Goal: Transaction & Acquisition: Obtain resource

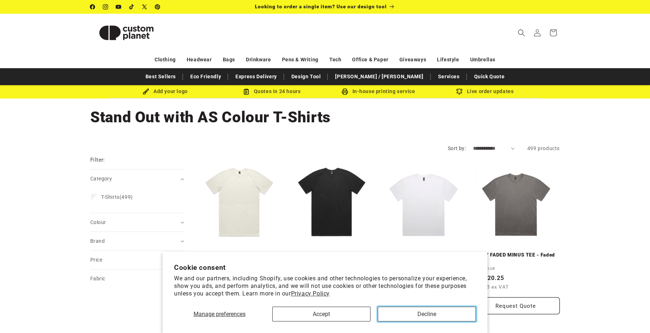
click at [396, 314] on button "Decline" at bounding box center [427, 314] width 98 height 15
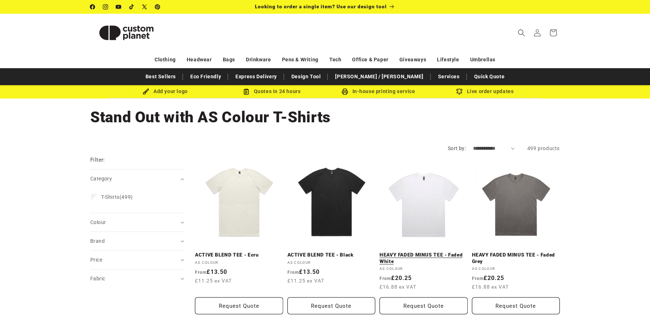
scroll to position [16, 0]
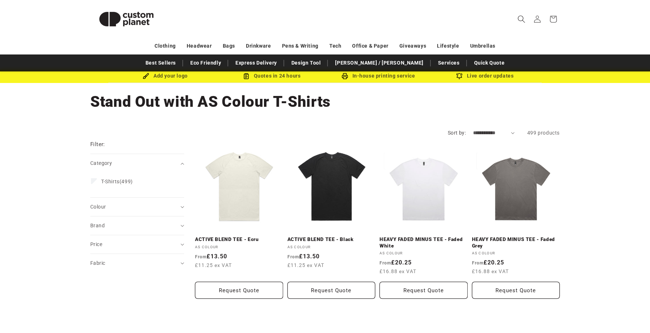
click at [523, 17] on icon "Search" at bounding box center [522, 19] width 8 height 8
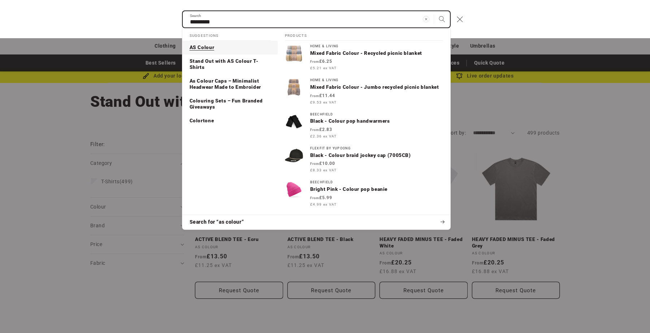
type input "*********"
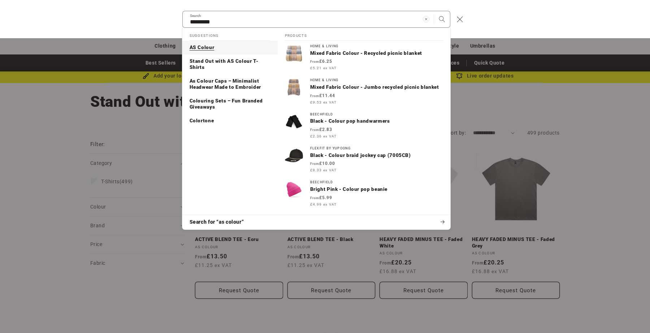
click at [203, 44] on p "AS Colour" at bounding box center [202, 47] width 25 height 7
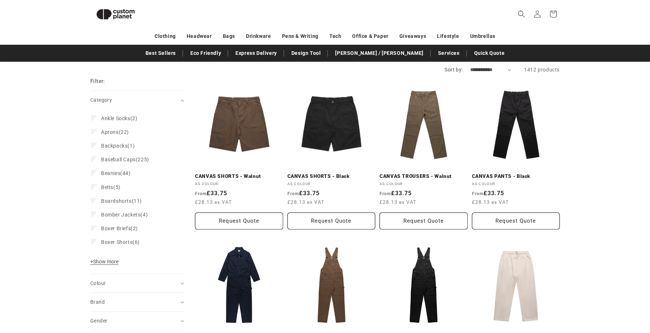
scroll to position [57, 0]
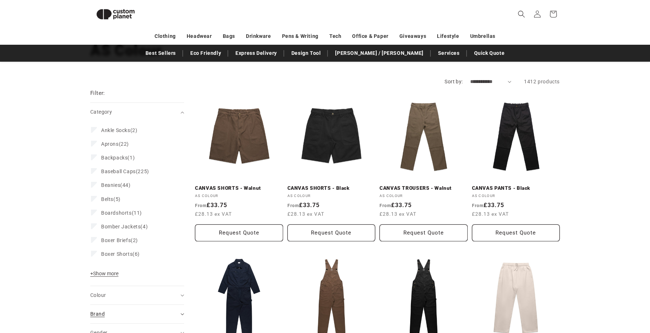
click at [111, 315] on div "Brand (0)" at bounding box center [134, 315] width 88 height 8
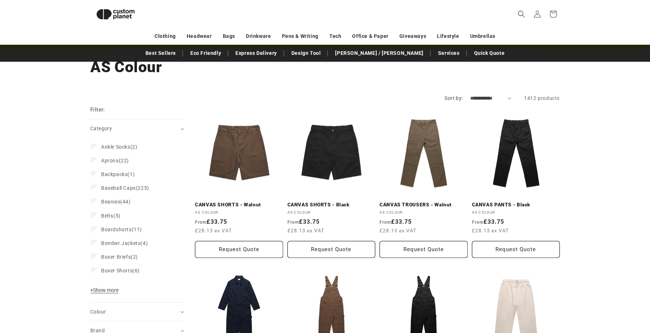
scroll to position [36, 0]
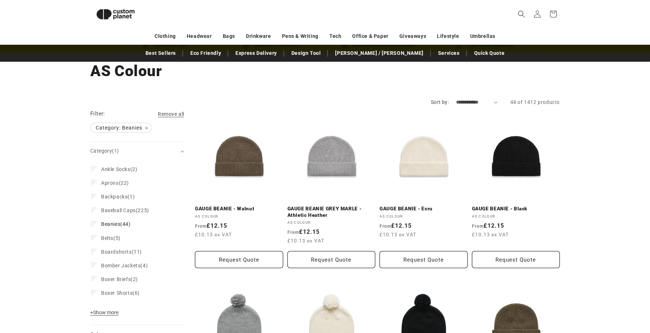
click at [461, 100] on select "**********" at bounding box center [477, 103] width 42 height 8
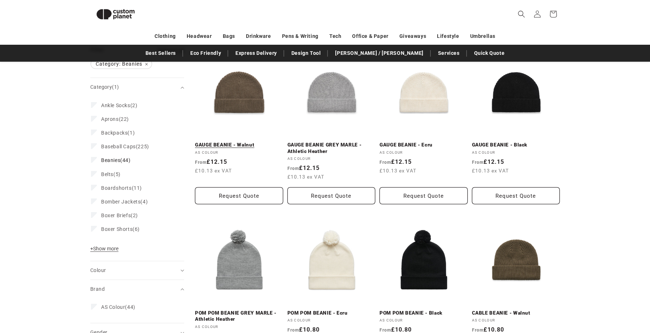
scroll to position [96, 0]
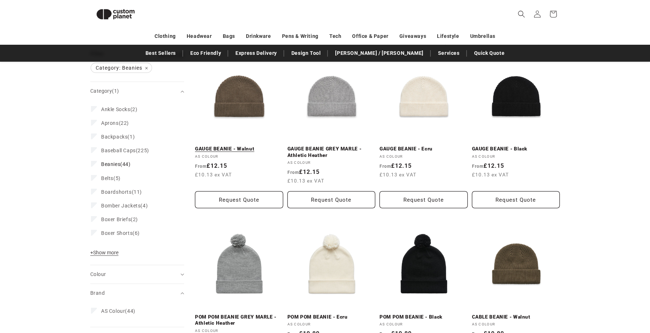
click at [240, 146] on link "GAUGE BEANIE - Walnut" at bounding box center [239, 149] width 88 height 7
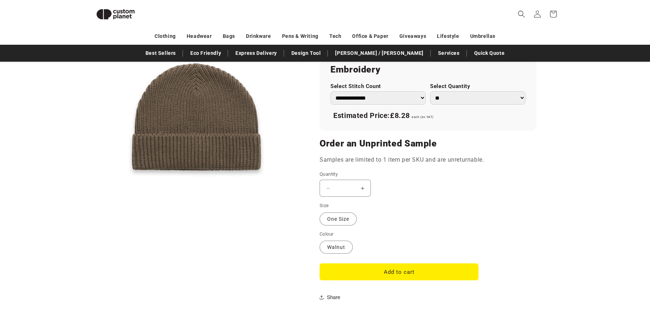
scroll to position [380, 0]
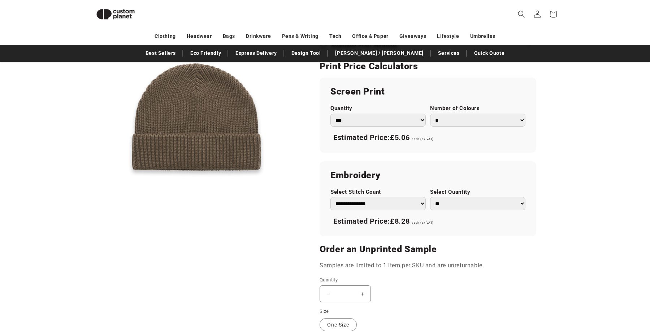
click at [90, 222] on button "Open media 1 in modal" at bounding box center [90, 222] width 0 height 0
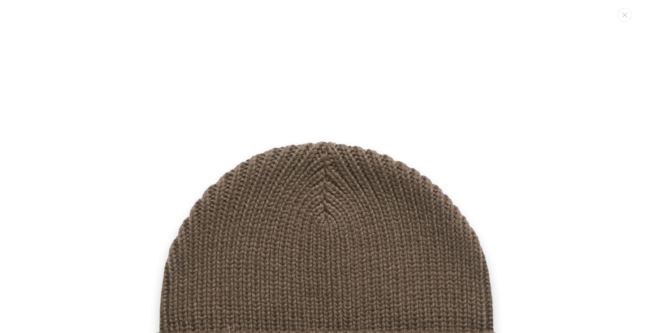
click at [90, 222] on button "Open media 1 in modal" at bounding box center [90, 222] width 0 height 0
click at [272, 197] on img "Media gallery" at bounding box center [325, 285] width 571 height 571
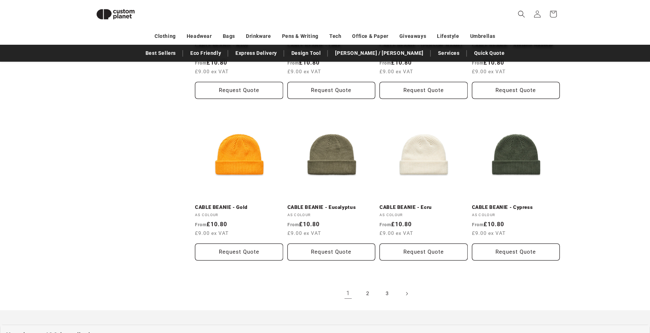
scroll to position [713, 0]
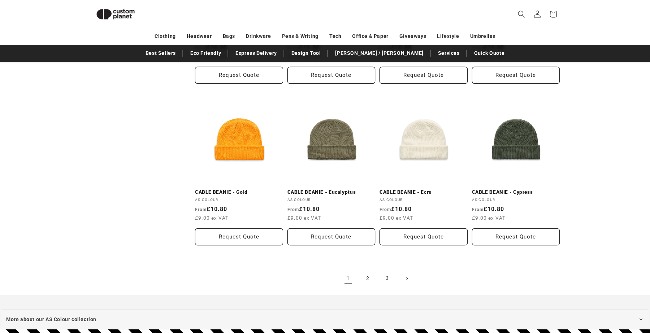
click at [242, 189] on link "CABLE BEANIE - Gold" at bounding box center [239, 192] width 88 height 7
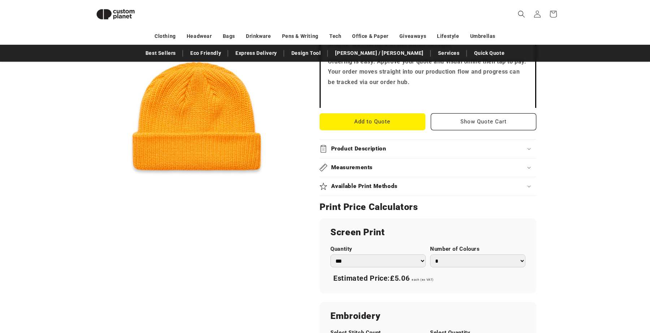
scroll to position [239, 0]
click at [362, 124] on button "Add to Quote" at bounding box center [373, 122] width 106 height 17
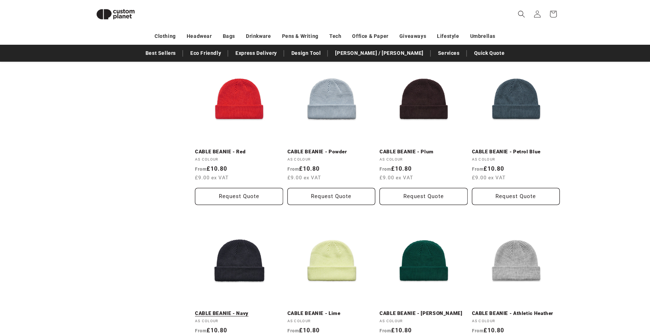
scroll to position [427, 0]
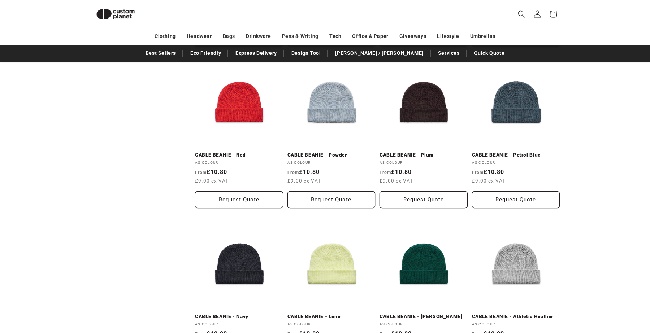
click at [521, 152] on link "CABLE BEANIE - Petrol Blue" at bounding box center [516, 155] width 88 height 7
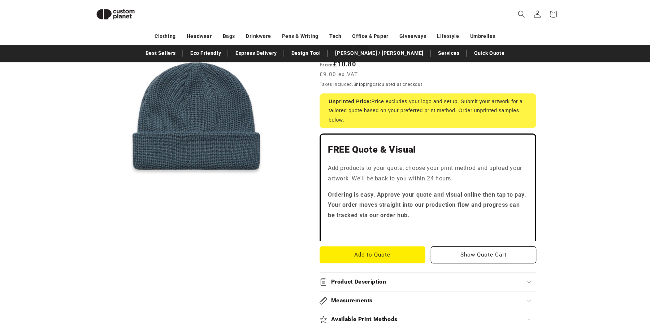
scroll to position [105, 0]
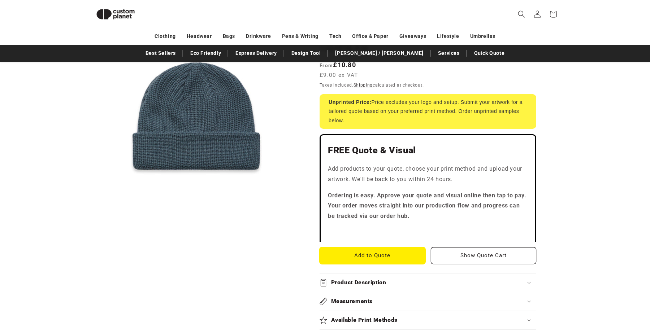
click at [383, 254] on button "Add to Quote" at bounding box center [373, 255] width 106 height 17
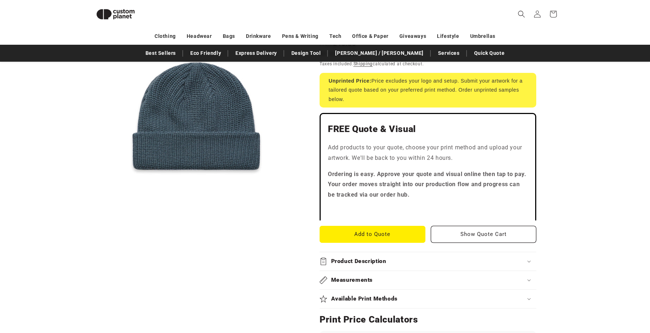
scroll to position [127, 0]
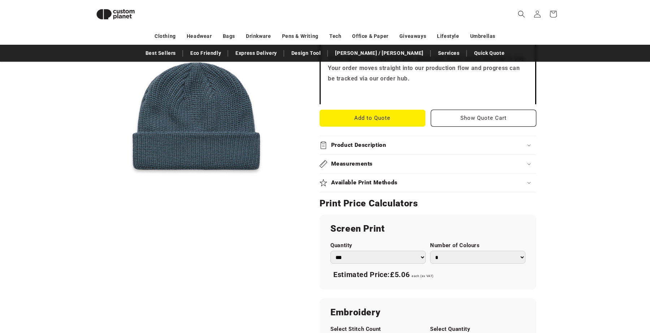
scroll to position [214, 0]
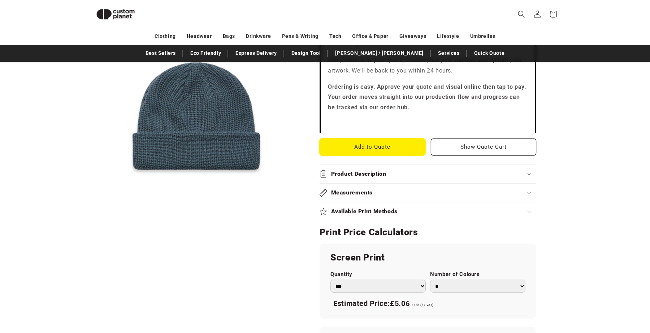
click at [361, 149] on button "Add to Quote" at bounding box center [373, 147] width 106 height 17
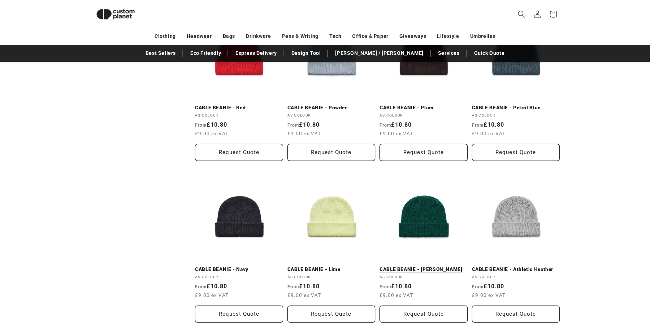
scroll to position [471, 0]
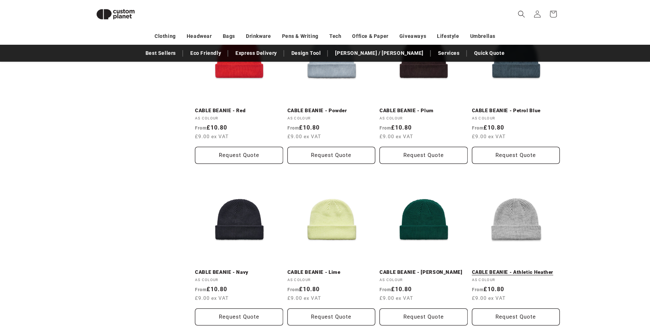
click at [504, 269] on link "CABLE BEANIE - Athletic Heather" at bounding box center [516, 272] width 88 height 7
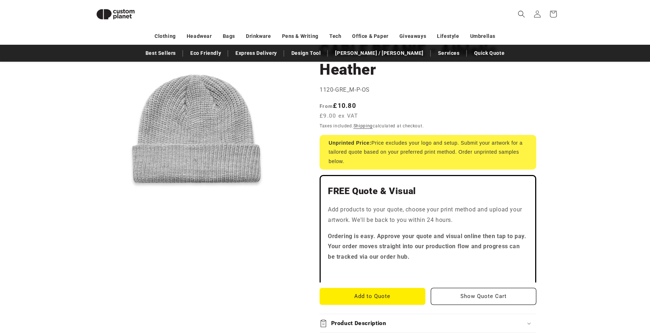
scroll to position [125, 0]
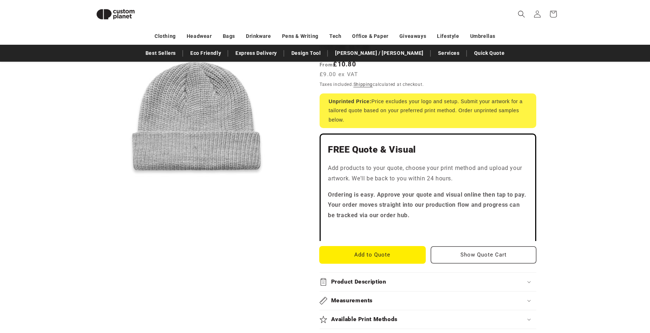
click at [390, 255] on button "Add to Quote" at bounding box center [373, 255] width 106 height 17
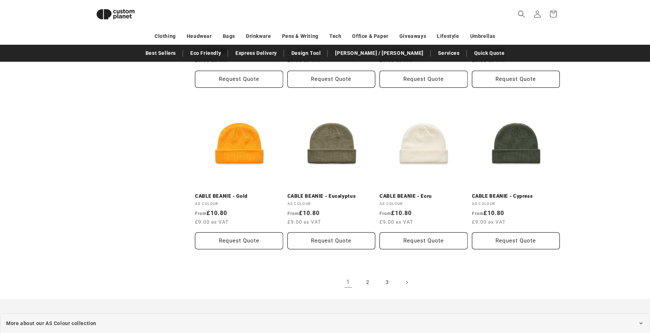
scroll to position [711, 0]
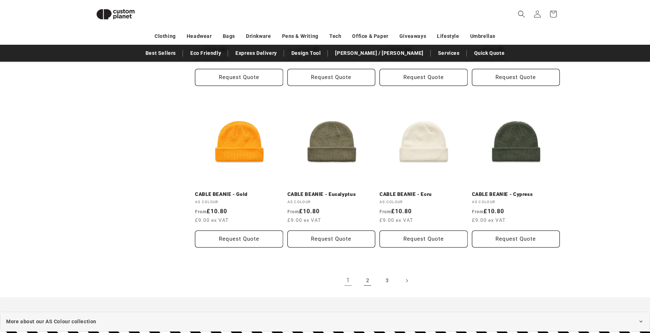
click at [366, 281] on link "2" at bounding box center [368, 281] width 16 height 16
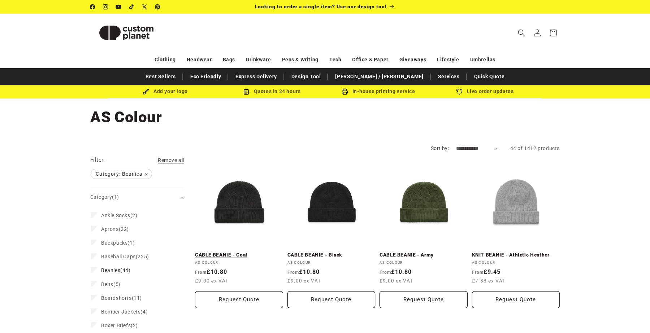
click at [239, 252] on link "CABLE BEANIE - Coal" at bounding box center [239, 255] width 88 height 7
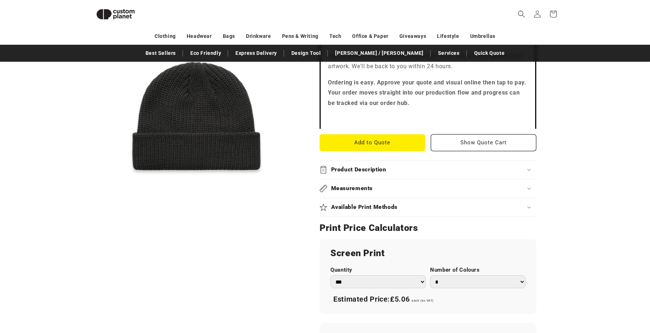
scroll to position [212, 0]
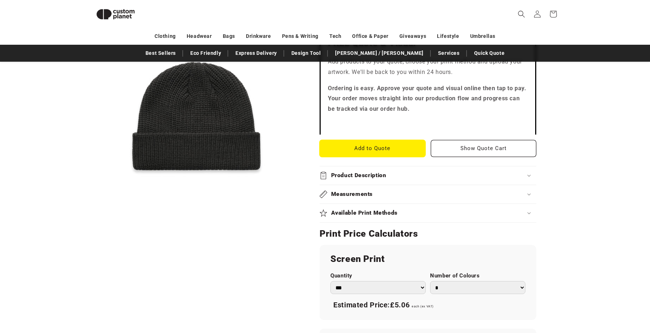
click at [355, 152] on button "Add to Quote" at bounding box center [373, 148] width 106 height 17
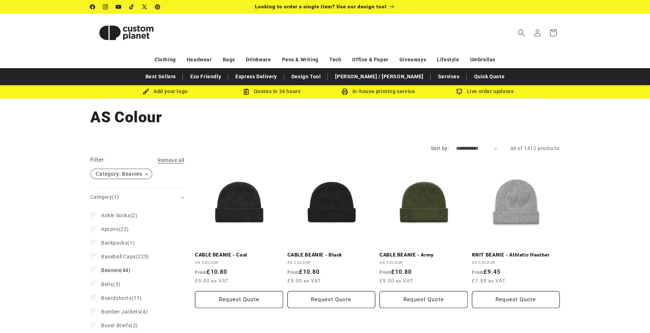
click at [148, 174] on span "Category: Beanies Remove filter" at bounding box center [121, 173] width 61 height 9
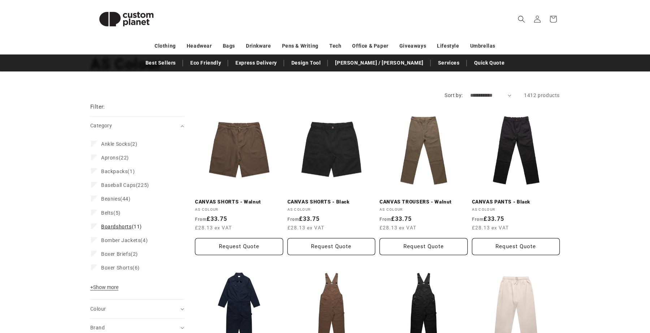
scroll to position [53, 0]
click at [103, 287] on span "+ Show more" at bounding box center [104, 288] width 28 height 6
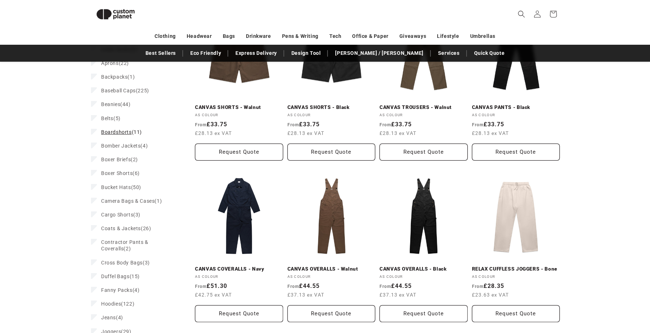
scroll to position [139, 0]
click at [124, 227] on span "Coats & Jackets" at bounding box center [121, 228] width 40 height 6
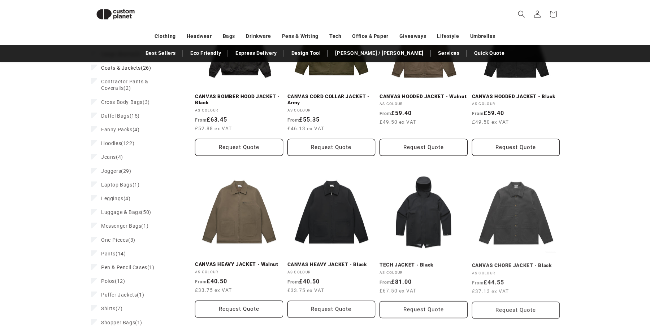
scroll to position [318, 0]
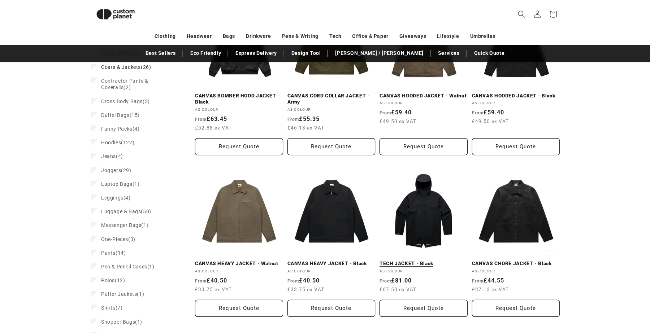
click at [437, 261] on link "TECH JACKET - Black" at bounding box center [424, 264] width 88 height 7
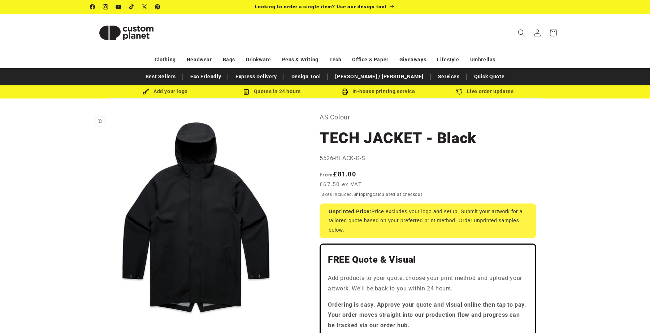
click at [90, 323] on button "Open media 1 in modal" at bounding box center [90, 323] width 0 height 0
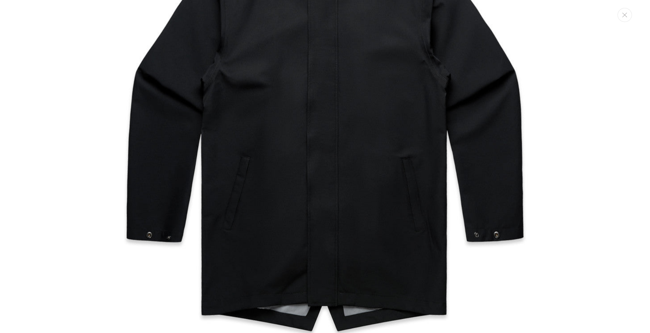
scroll to position [250, 0]
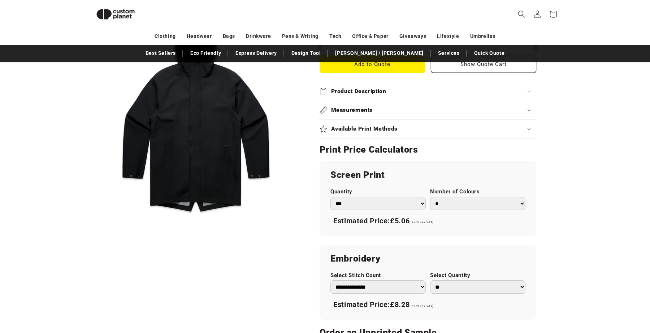
scroll to position [297, 0]
click at [377, 83] on summary "Product Description" at bounding box center [428, 91] width 217 height 18
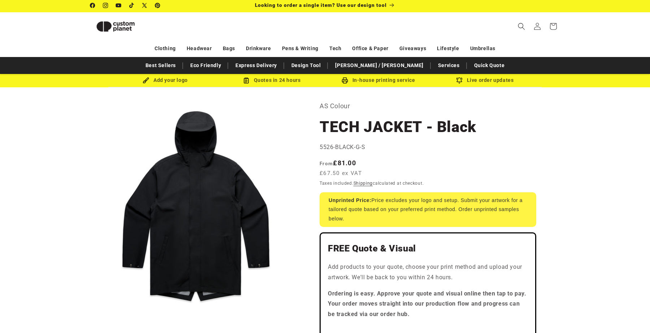
scroll to position [0, 0]
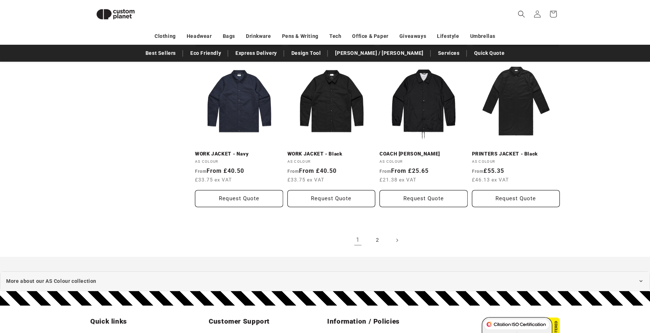
scroll to position [748, 0]
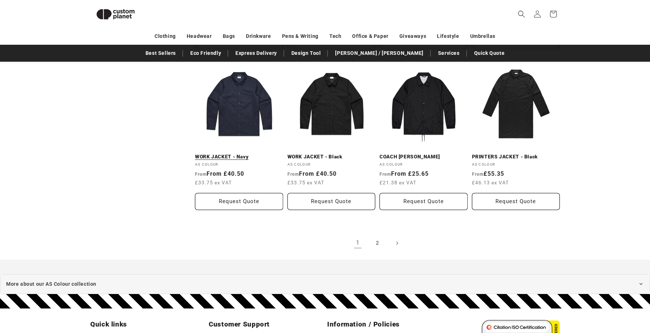
click at [239, 154] on link "WORK JACKET - Navy" at bounding box center [239, 157] width 88 height 7
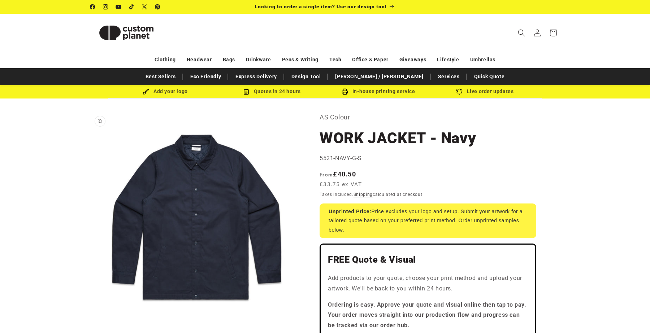
click at [90, 323] on button "Open media 1 in modal" at bounding box center [90, 323] width 0 height 0
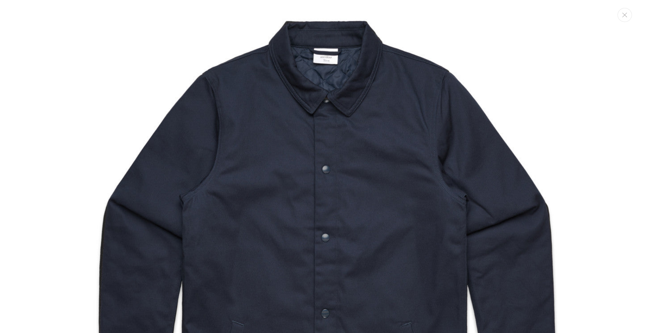
scroll to position [46, 0]
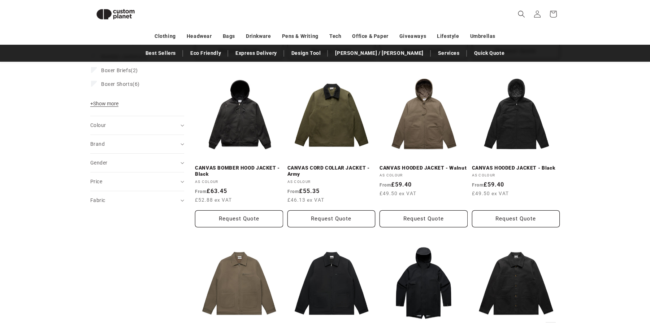
scroll to position [242, 0]
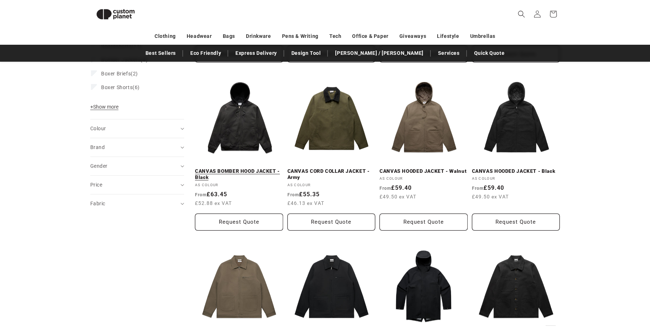
click at [246, 168] on link "CANVAS BOMBER HOOD JACKET - Black" at bounding box center [239, 174] width 88 height 13
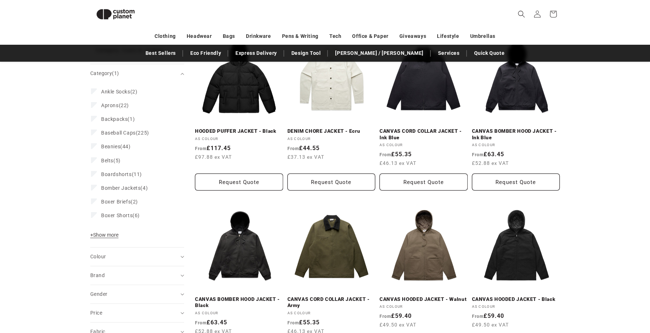
scroll to position [0, 0]
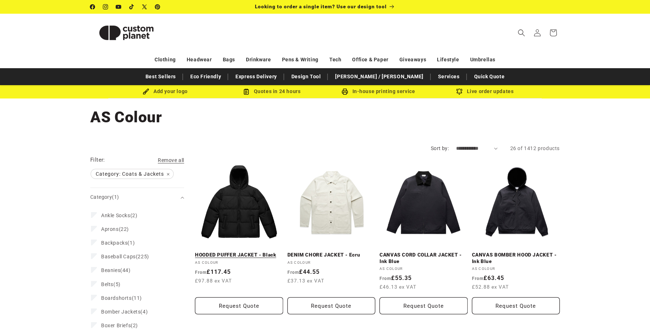
click at [238, 252] on link "HOODED PUFFER JACKET - Black" at bounding box center [239, 255] width 88 height 7
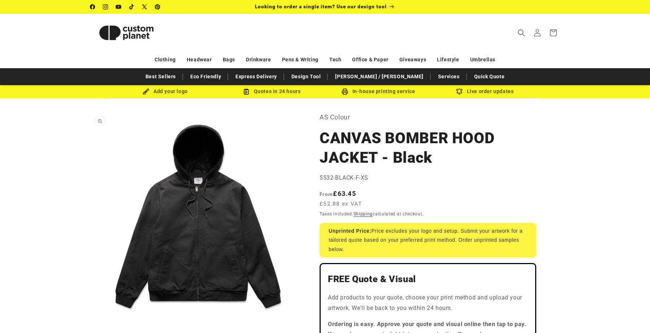
click at [90, 323] on button "Open media 1 in modal" at bounding box center [90, 323] width 0 height 0
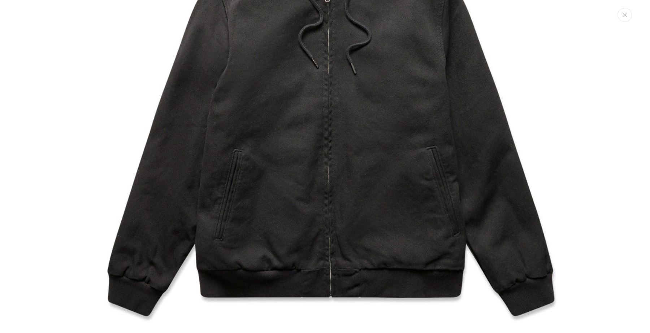
scroll to position [229, 0]
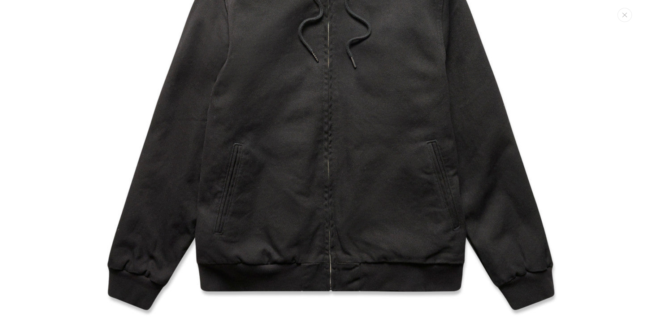
click at [239, 268] on img "Media gallery" at bounding box center [325, 64] width 571 height 571
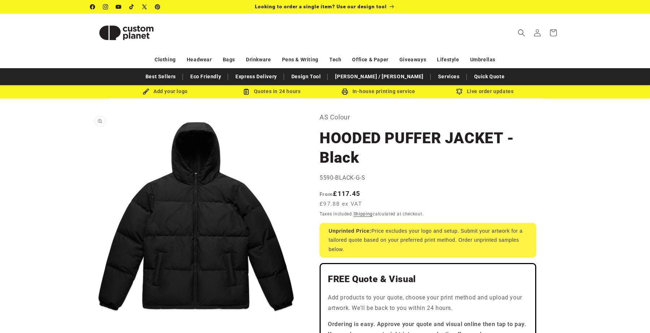
click at [90, 323] on button "Open media 1 in modal" at bounding box center [90, 323] width 0 height 0
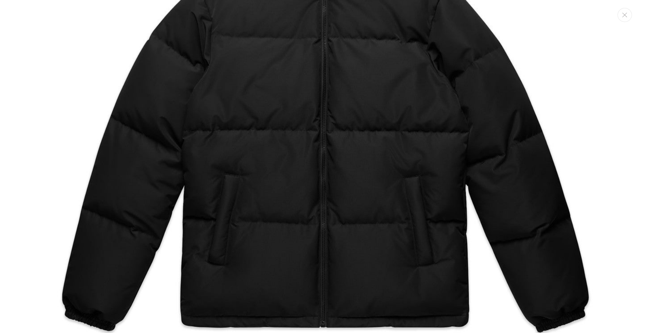
scroll to position [250, 0]
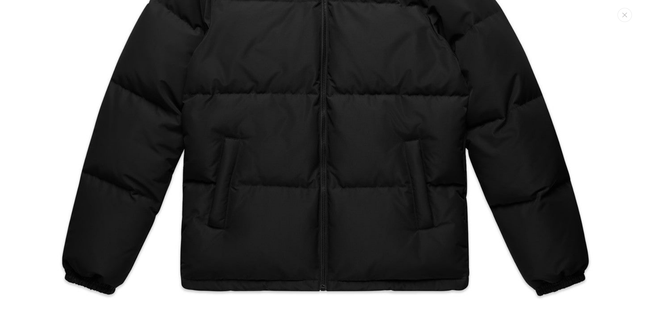
click at [247, 277] on img "Media gallery" at bounding box center [325, 42] width 571 height 571
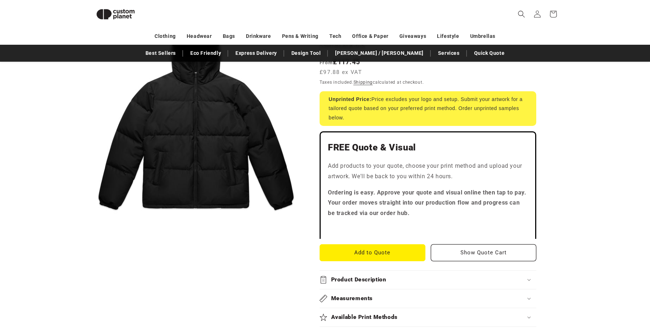
click at [340, 280] on h2 "Product Description" at bounding box center [358, 280] width 55 height 8
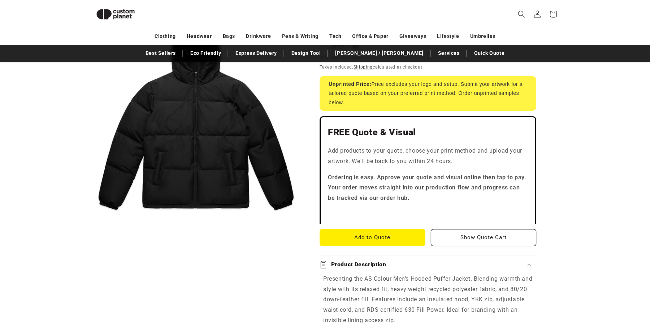
scroll to position [144, 0]
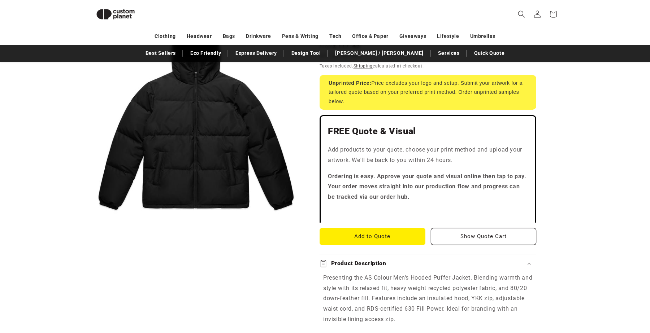
click at [90, 222] on button "Open media 1 in modal" at bounding box center [90, 222] width 0 height 0
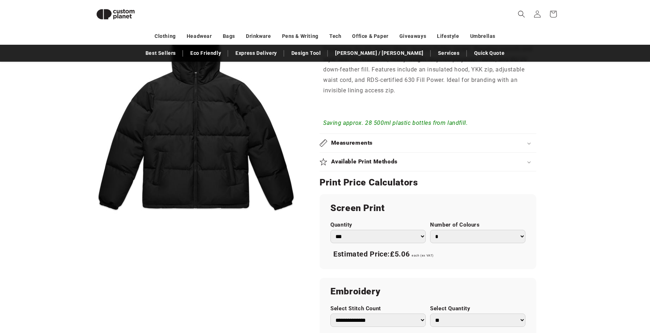
scroll to position [399, 0]
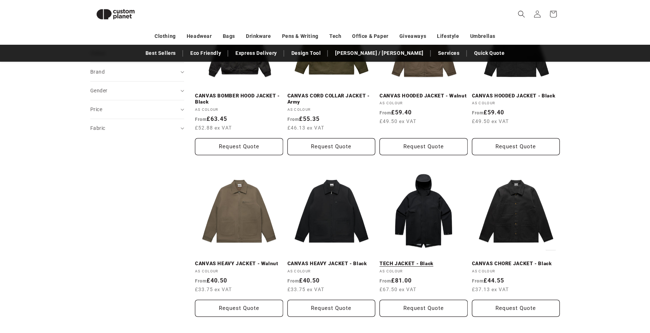
scroll to position [325, 0]
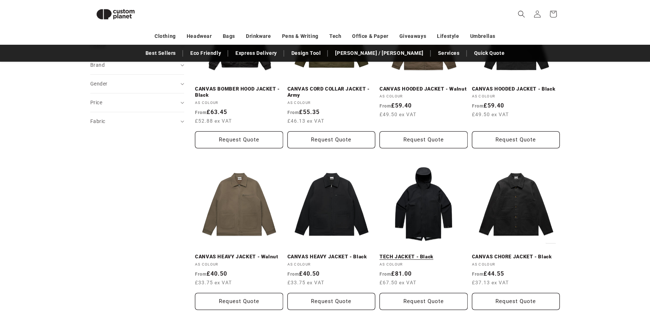
click at [419, 254] on link "TECH JACKET - Black" at bounding box center [424, 257] width 88 height 7
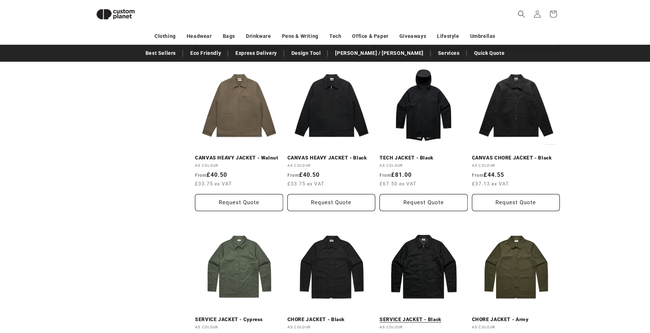
scroll to position [419, 0]
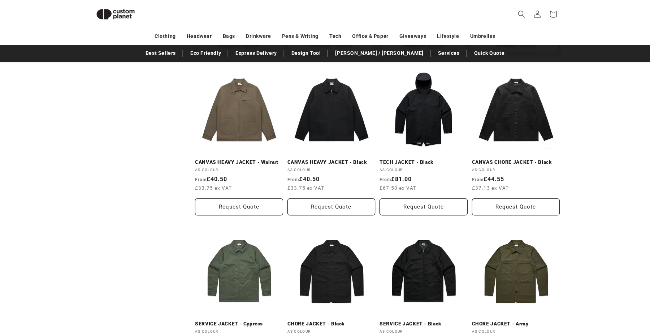
click at [421, 159] on link "TECH JACKET - Black" at bounding box center [424, 162] width 88 height 7
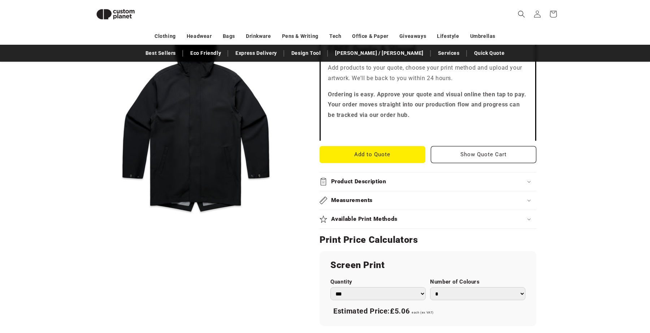
scroll to position [212, 0]
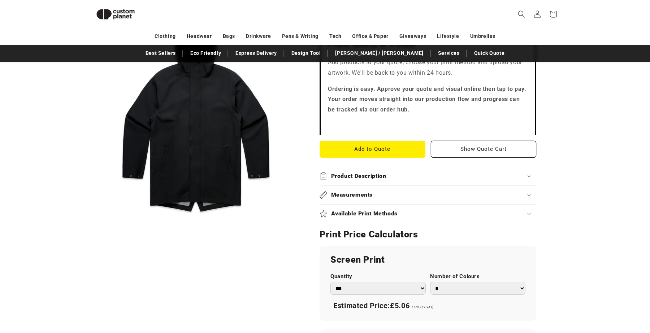
click at [377, 192] on div "Measurements" at bounding box center [428, 195] width 217 height 8
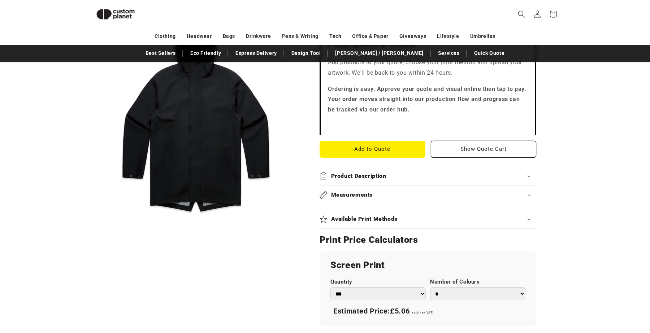
click at [380, 196] on div "Measurements" at bounding box center [428, 195] width 217 height 8
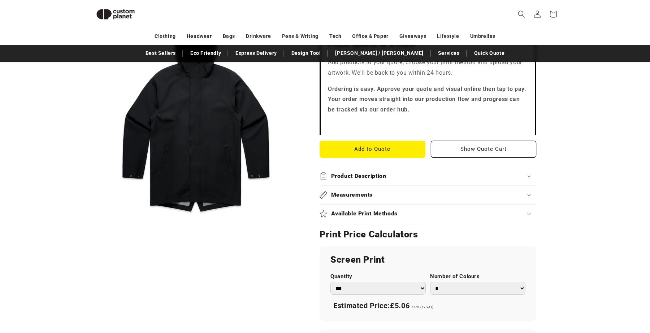
click at [380, 215] on h2 "Available Print Methods" at bounding box center [364, 214] width 67 height 8
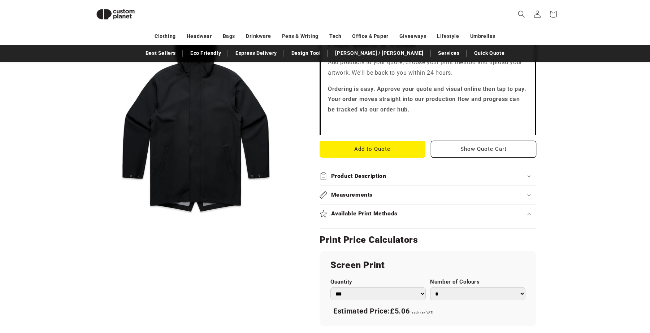
click at [380, 215] on h2 "Available Print Methods" at bounding box center [364, 214] width 67 height 8
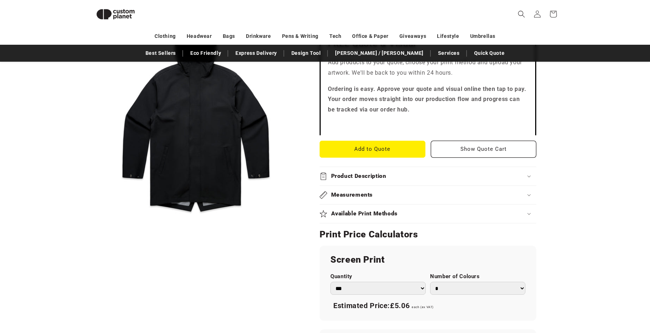
click at [369, 181] on summary "Product Description" at bounding box center [428, 176] width 217 height 18
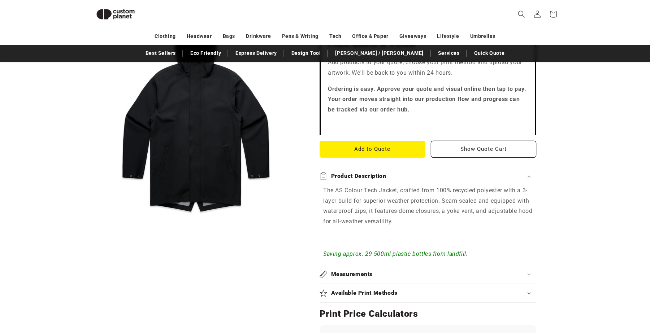
click at [368, 180] on h2 "Product Description" at bounding box center [358, 177] width 55 height 8
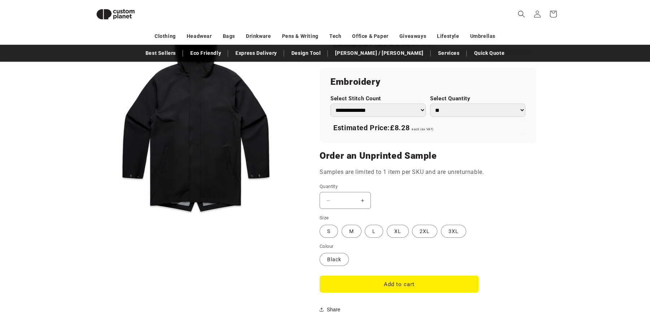
scroll to position [511, 0]
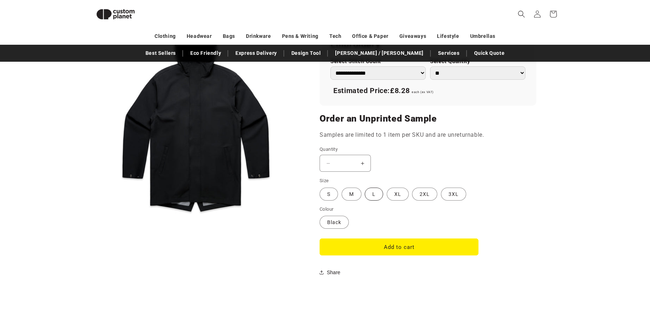
click at [376, 199] on label "L Variant sold out or unavailable" at bounding box center [374, 194] width 18 height 13
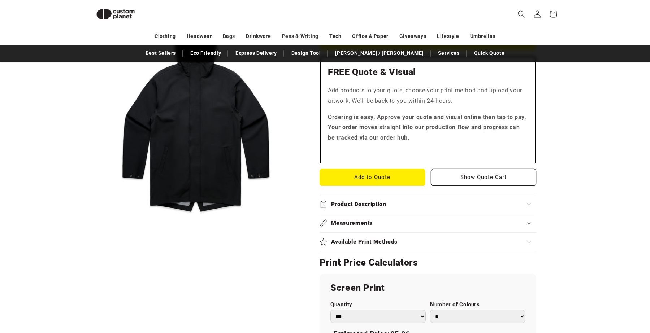
scroll to position [182, 0]
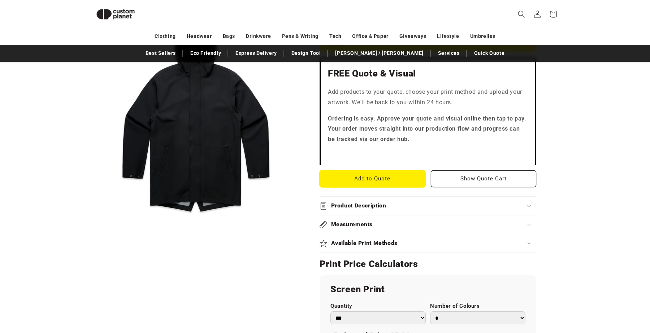
click at [367, 176] on button "Add to Quote" at bounding box center [373, 178] width 106 height 17
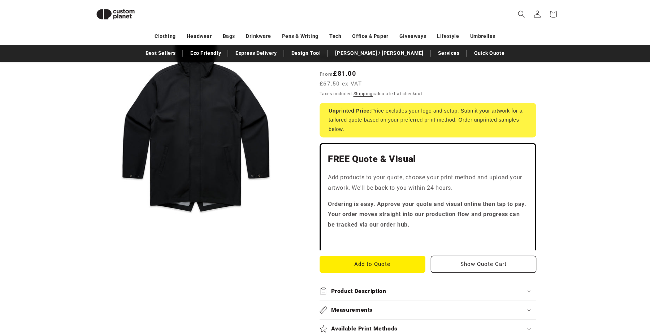
scroll to position [0, 0]
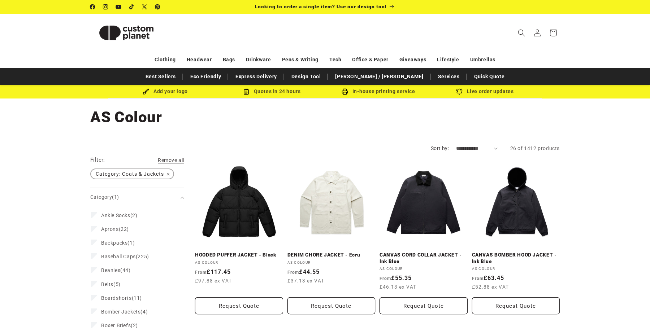
click at [168, 174] on span "Category: Coats & Jackets Remove filter" at bounding box center [132, 173] width 82 height 9
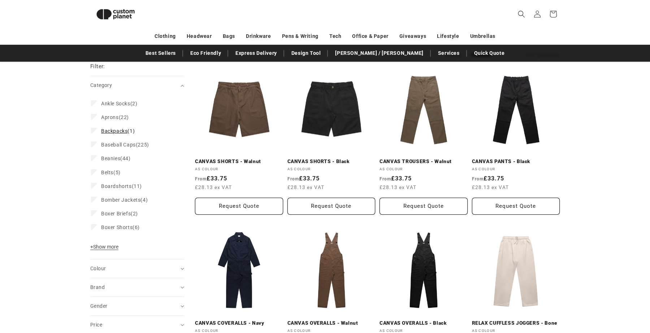
scroll to position [86, 0]
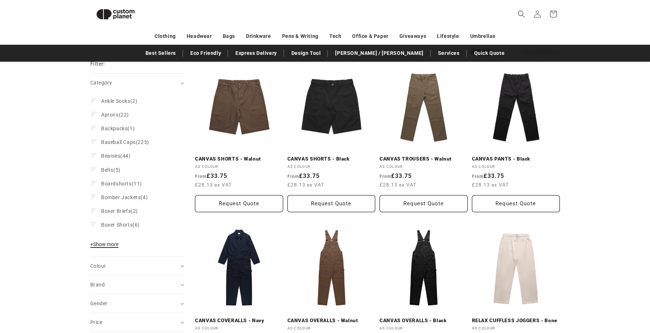
click at [111, 243] on span "+ Show more" at bounding box center [104, 245] width 28 height 6
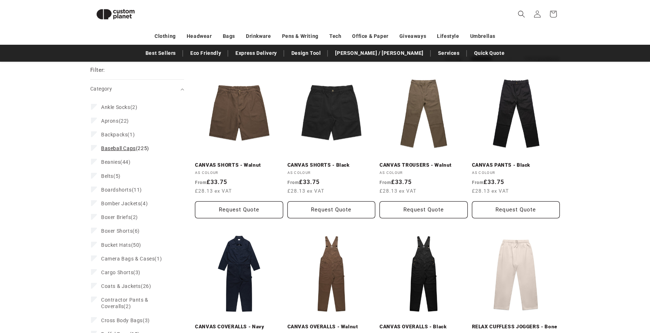
click at [123, 148] on span "Baseball Caps" at bounding box center [118, 149] width 35 height 6
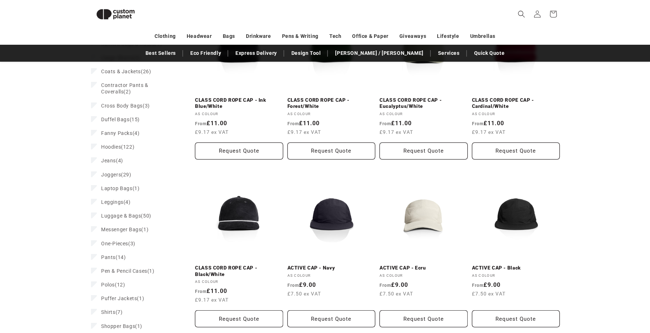
scroll to position [315, 0]
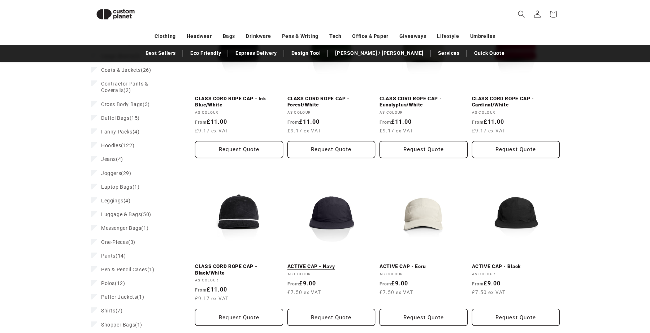
click at [334, 264] on link "ACTIVE CAP - Navy" at bounding box center [332, 267] width 88 height 7
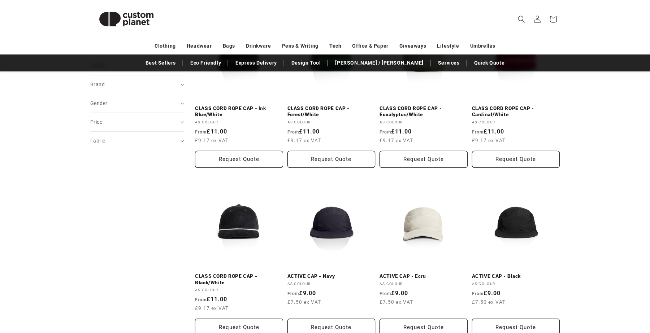
click at [404, 273] on link "ACTIVE CAP - Ecru" at bounding box center [424, 276] width 88 height 7
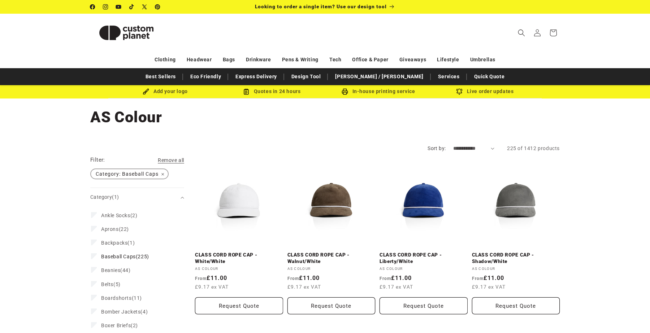
click at [158, 176] on span "Category: Baseball Caps Remove filter" at bounding box center [129, 173] width 77 height 9
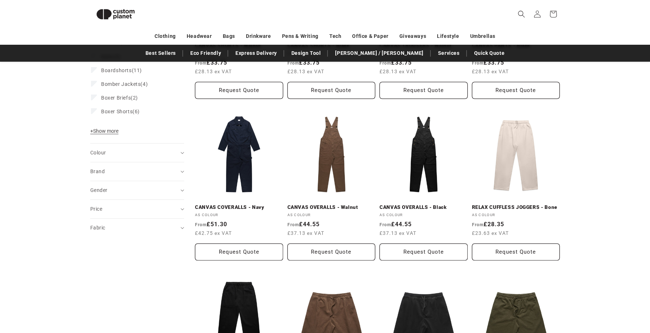
scroll to position [199, 0]
click at [107, 133] on span "+ Show more" at bounding box center [104, 132] width 28 height 6
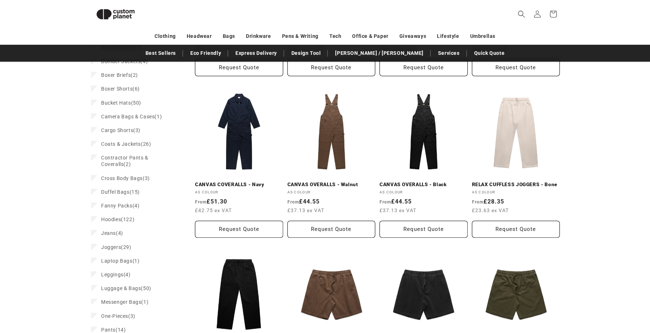
scroll to position [222, 0]
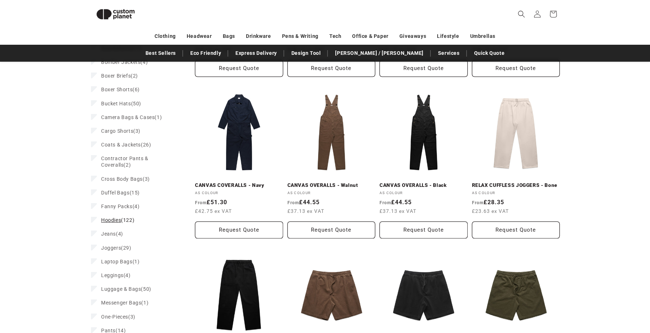
click at [107, 218] on span "Hoodies" at bounding box center [111, 220] width 20 height 6
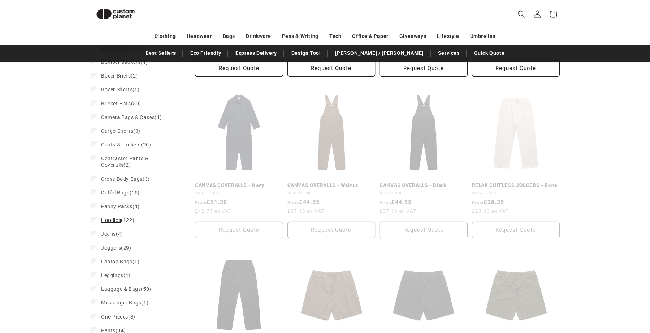
scroll to position [21, 0]
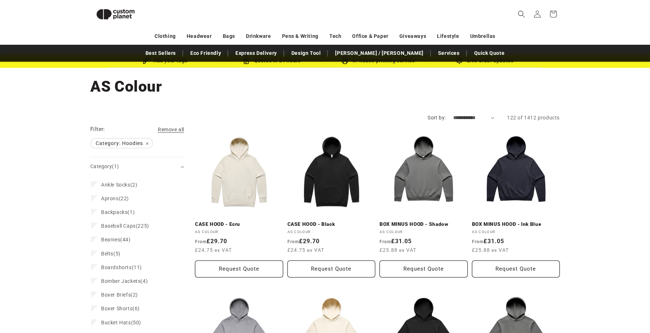
click at [455, 117] on select "**********" at bounding box center [474, 118] width 42 height 8
select select "**********"
click at [453, 114] on select "**********" at bounding box center [474, 118] width 42 height 8
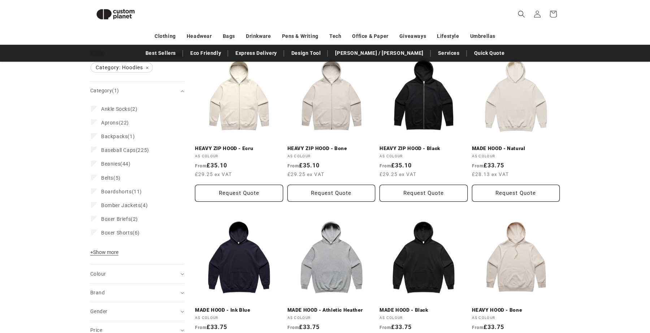
scroll to position [96, 0]
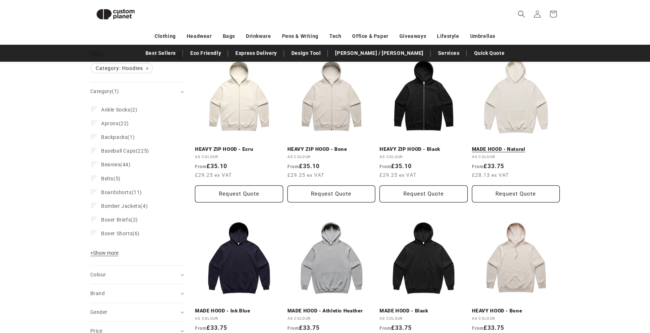
click at [508, 146] on link "MADE HOOD - Natural" at bounding box center [516, 149] width 88 height 7
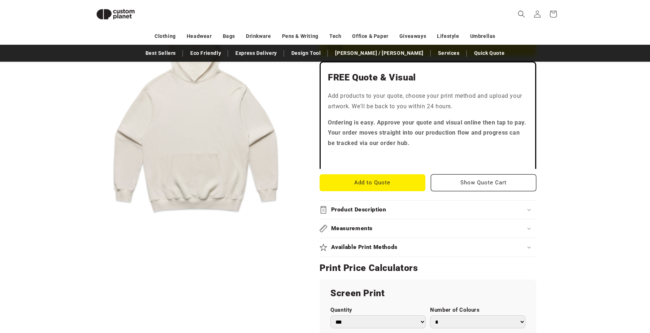
scroll to position [177, 0]
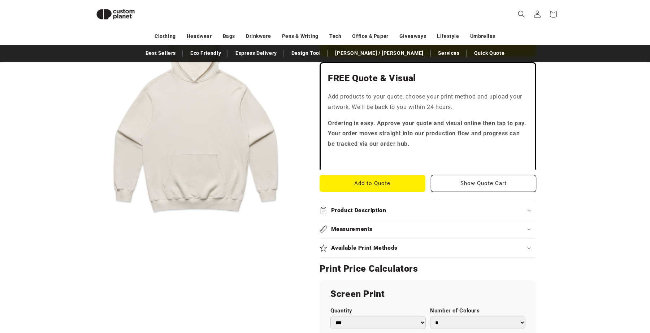
click at [450, 209] on div "Product Description" at bounding box center [428, 211] width 217 height 8
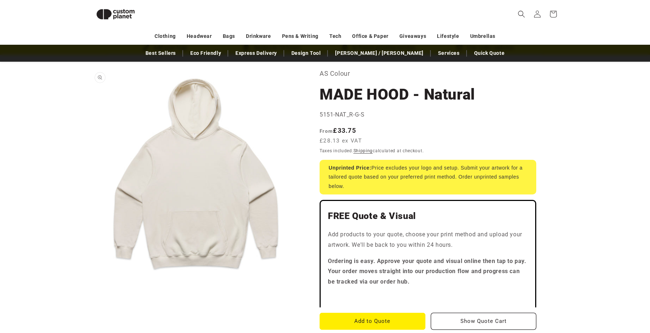
scroll to position [33, 0]
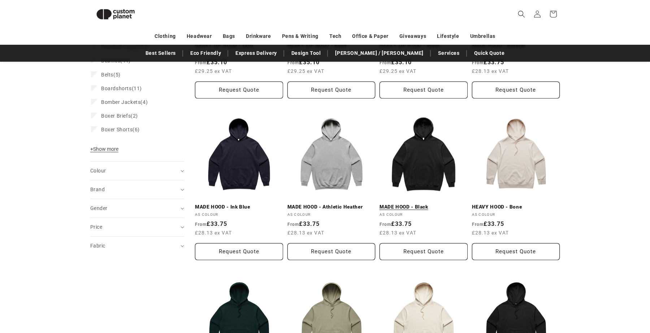
scroll to position [201, 0]
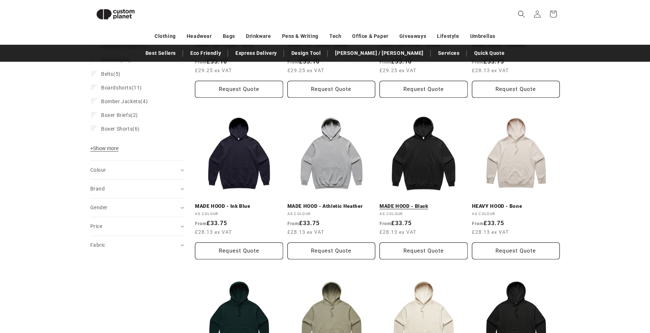
click at [421, 203] on link "MADE HOOD - Black" at bounding box center [424, 206] width 88 height 7
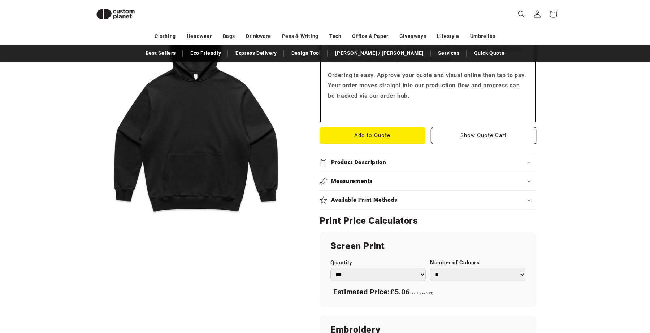
scroll to position [173, 0]
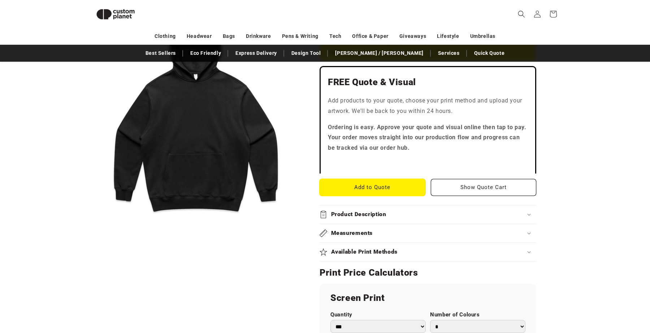
click at [343, 190] on button "Add to Quote" at bounding box center [373, 187] width 106 height 17
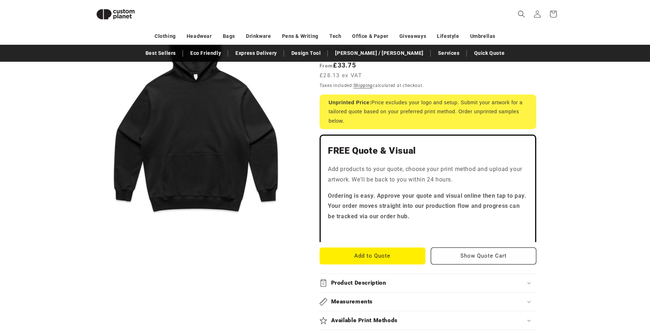
scroll to position [0, 0]
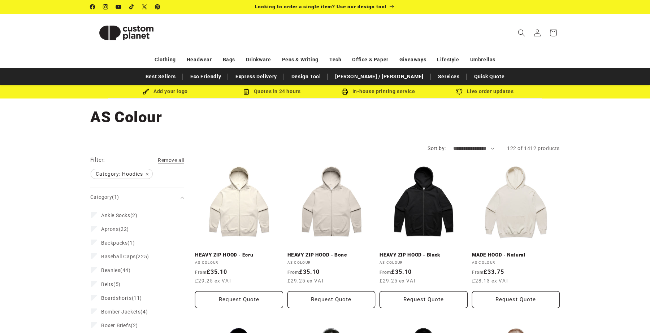
click at [459, 145] on select "**********" at bounding box center [474, 149] width 42 height 8
select select "**********"
click at [453, 145] on select "**********" at bounding box center [474, 149] width 42 height 8
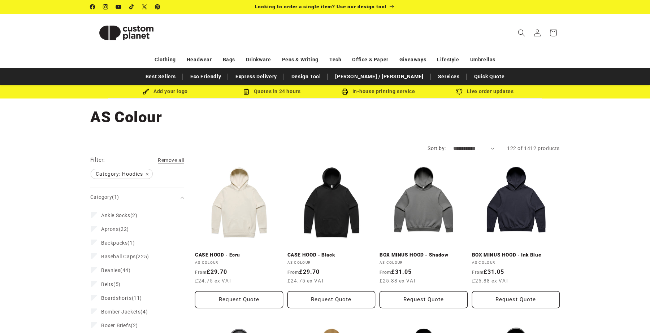
click at [455, 147] on select "**********" at bounding box center [474, 149] width 42 height 8
select select "**********"
click at [453, 145] on select "**********" at bounding box center [474, 149] width 42 height 8
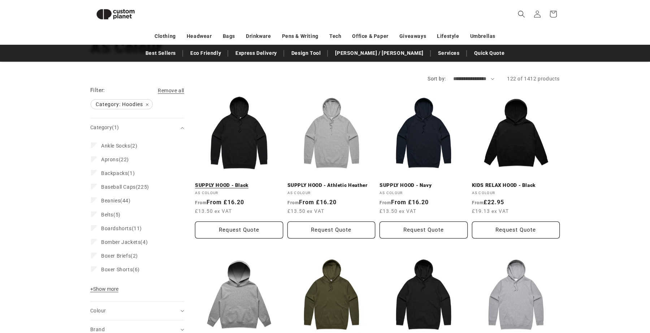
scroll to position [59, 0]
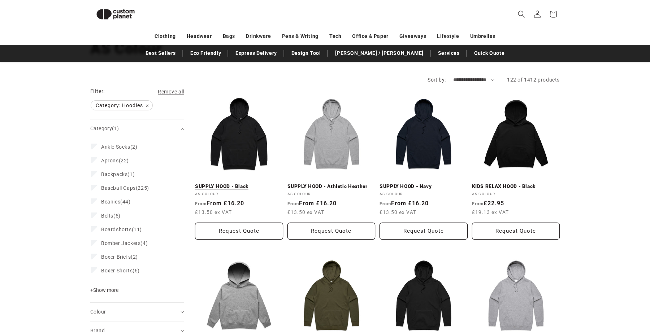
click at [244, 183] on link "SUPPLY HOOD - Black" at bounding box center [239, 186] width 88 height 7
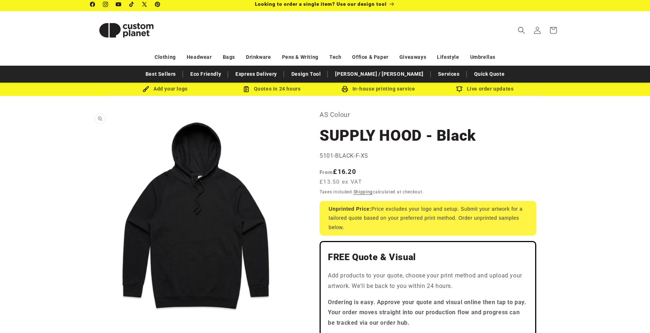
scroll to position [1, 0]
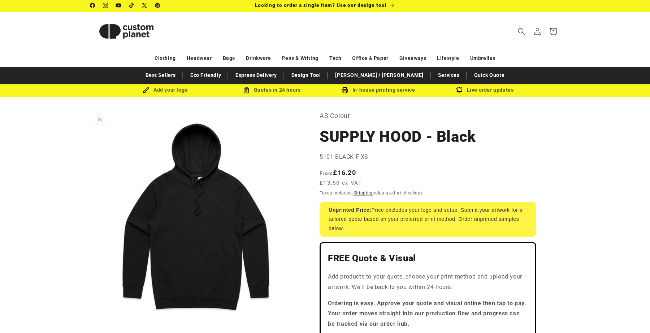
click at [90, 321] on button "Open media 1 in modal" at bounding box center [90, 321] width 0 height 0
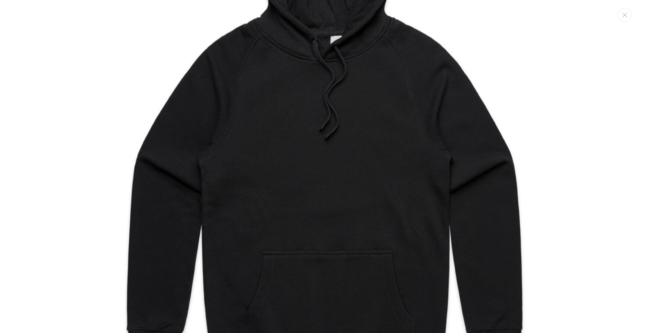
scroll to position [154, 0]
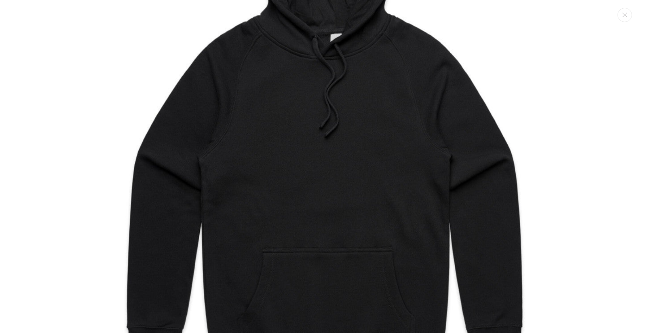
click at [266, 238] on img "Media gallery" at bounding box center [325, 138] width 571 height 571
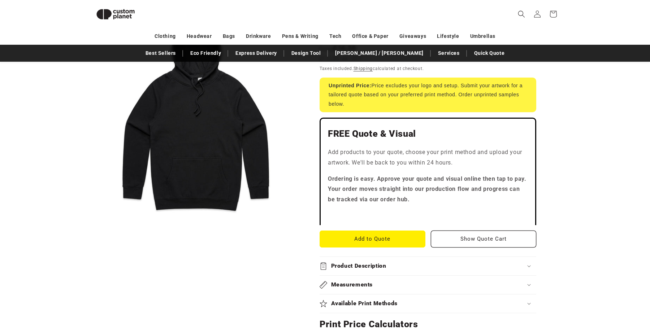
scroll to position [137, 0]
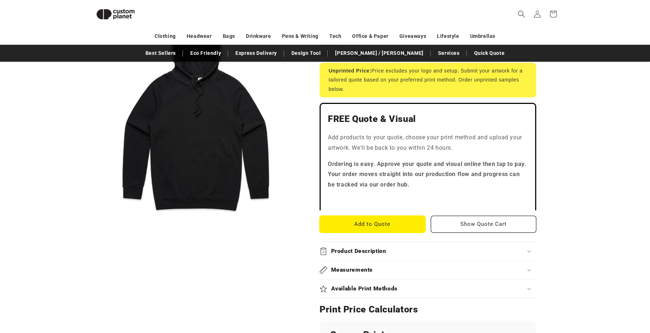
click at [343, 222] on button "Add to Quote" at bounding box center [373, 224] width 106 height 17
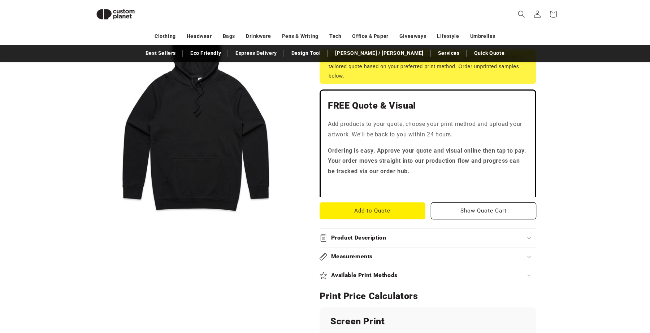
scroll to position [152, 0]
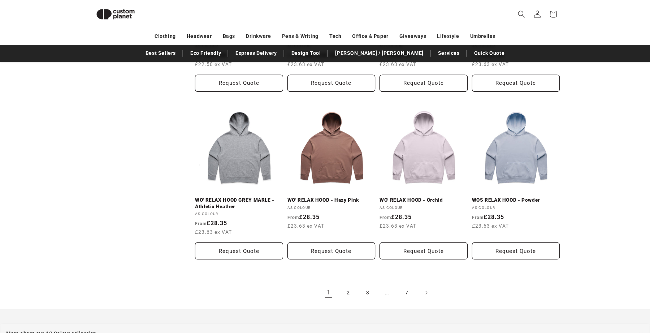
scroll to position [768, 0]
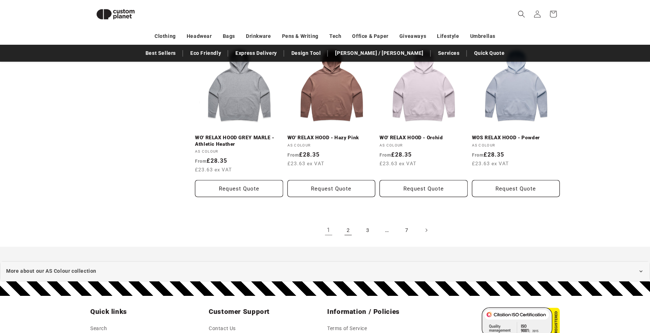
click at [347, 230] on link "2" at bounding box center [348, 230] width 16 height 16
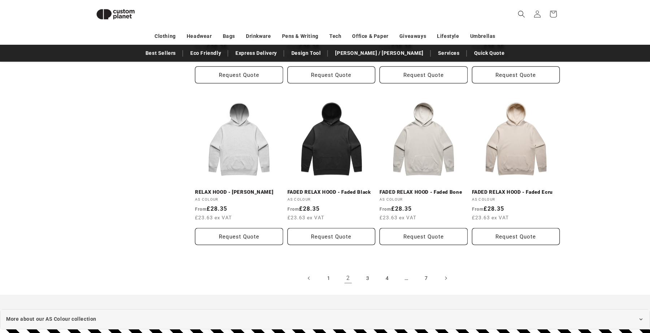
scroll to position [710, 0]
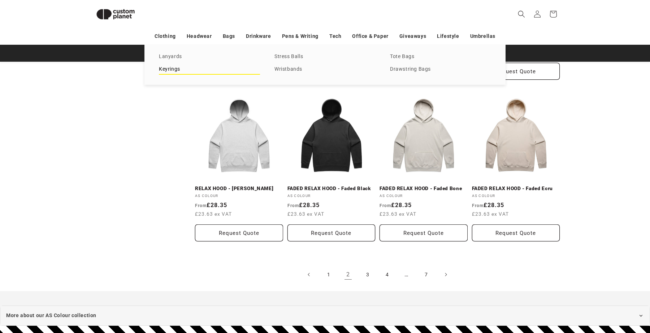
click at [177, 70] on link "Keyrings" at bounding box center [209, 70] width 101 height 10
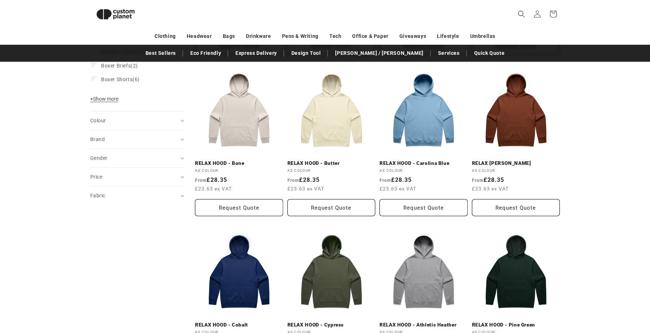
scroll to position [0, 0]
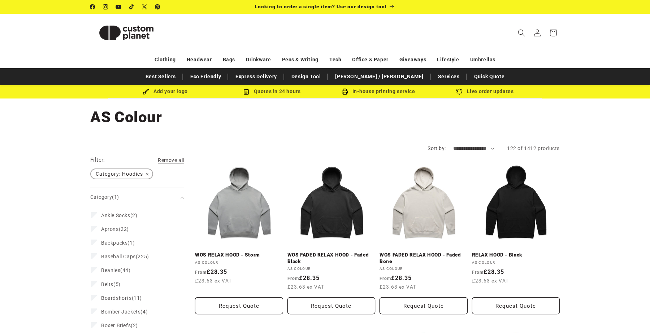
click at [148, 175] on span "Category: Hoodies Remove filter" at bounding box center [121, 173] width 61 height 9
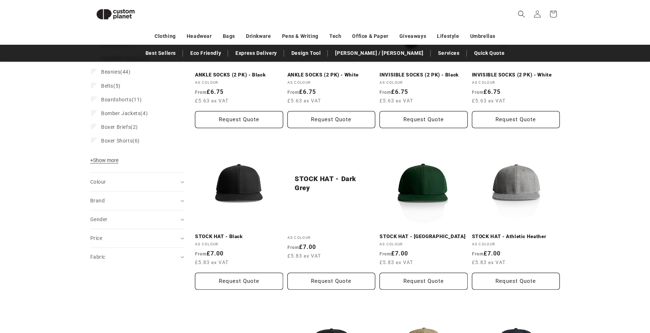
scroll to position [170, 0]
click at [103, 157] on div "Category Ankle Socks (2) Ankle Socks (2 products) Aprons (22) Aprons (22 produc…" at bounding box center [137, 91] width 94 height 164
click at [105, 164] on span "+ Show more" at bounding box center [104, 161] width 28 height 6
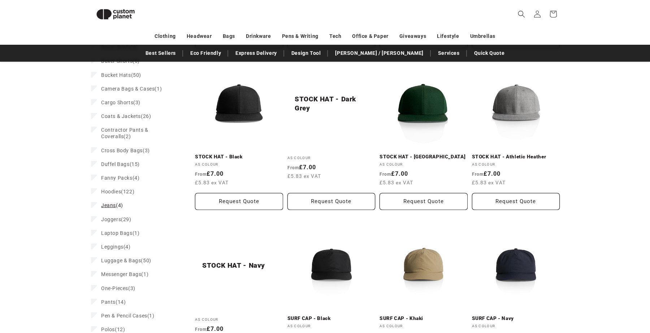
scroll to position [252, 0]
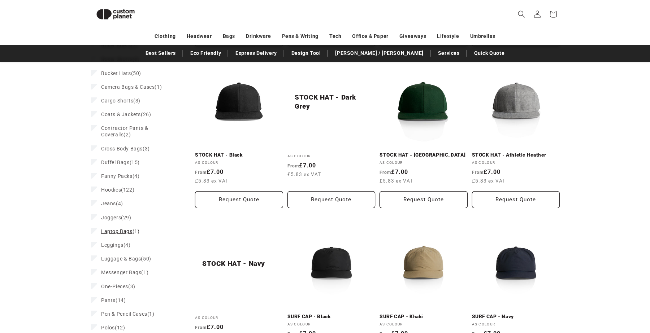
click at [126, 229] on span "Laptop Bags" at bounding box center [116, 232] width 31 height 6
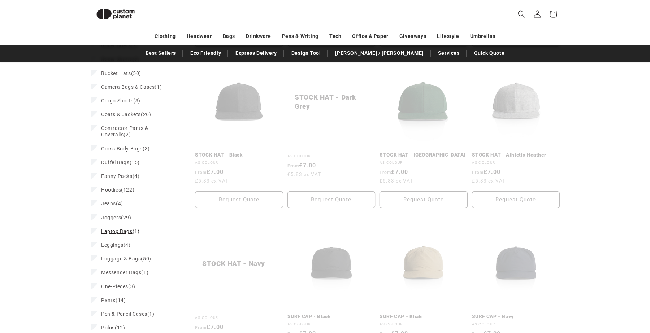
scroll to position [21, 0]
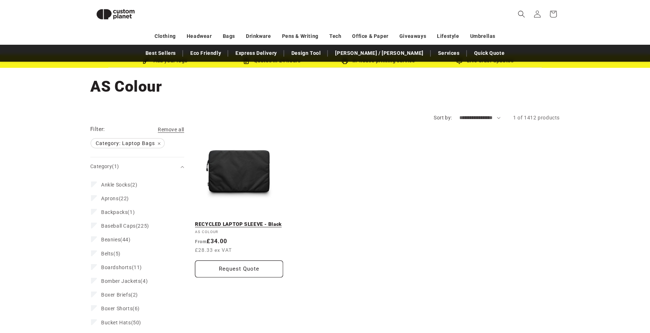
click at [225, 221] on link "RECYCLED LAPTOP SLEEVE - Black" at bounding box center [239, 224] width 88 height 7
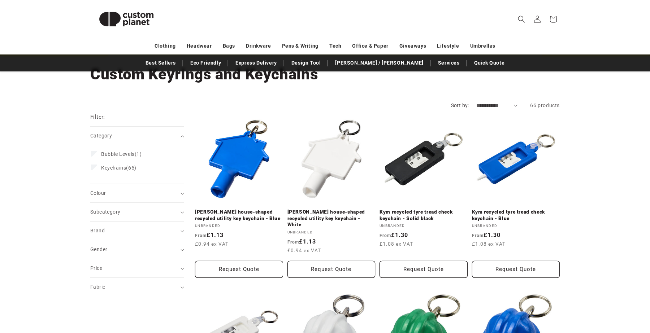
scroll to position [60, 0]
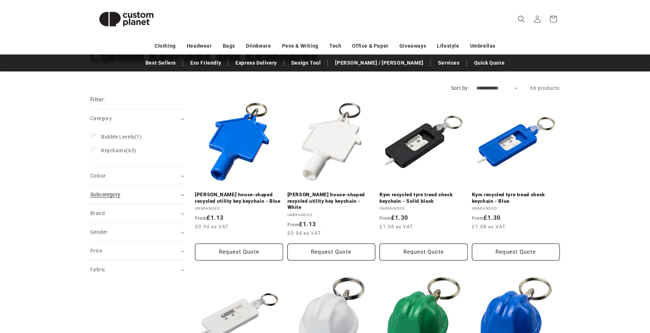
click at [112, 190] on summary "Subcategory (0)" at bounding box center [137, 195] width 94 height 18
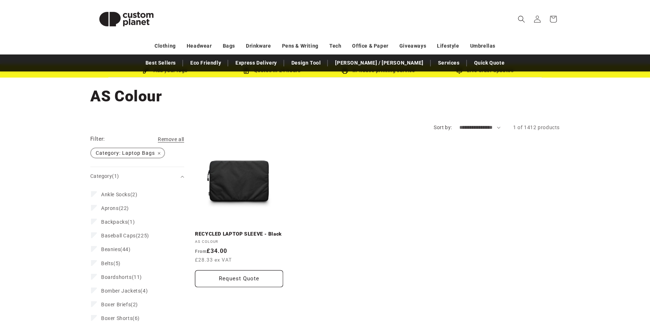
click at [158, 152] on span "Category: Laptop Bags Remove filter" at bounding box center [127, 152] width 73 height 9
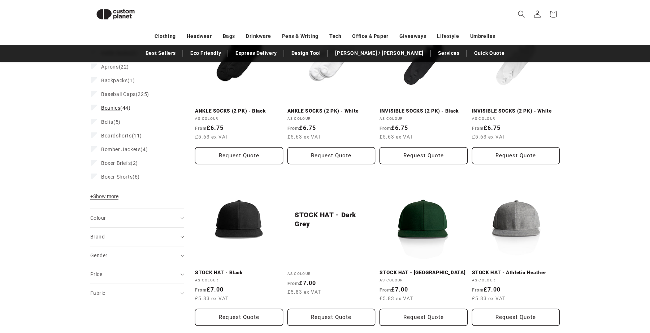
scroll to position [134, 0]
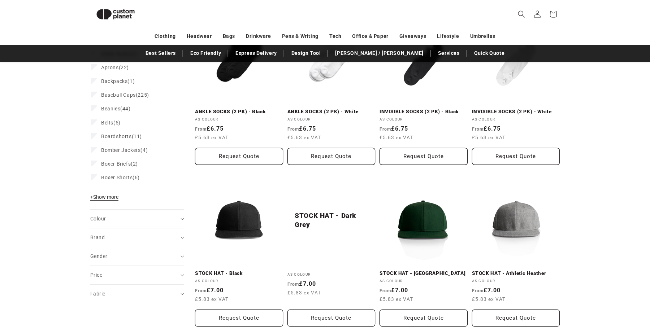
click at [114, 199] on span "+ Show more" at bounding box center [104, 197] width 28 height 6
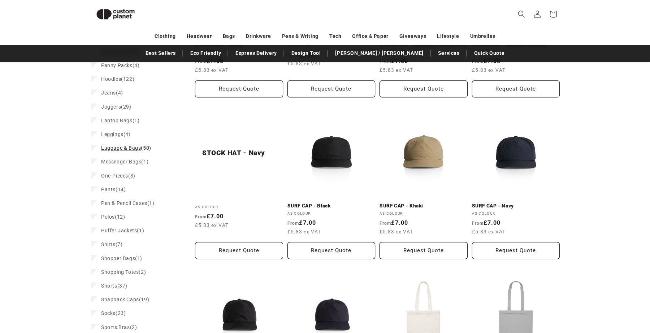
scroll to position [365, 0]
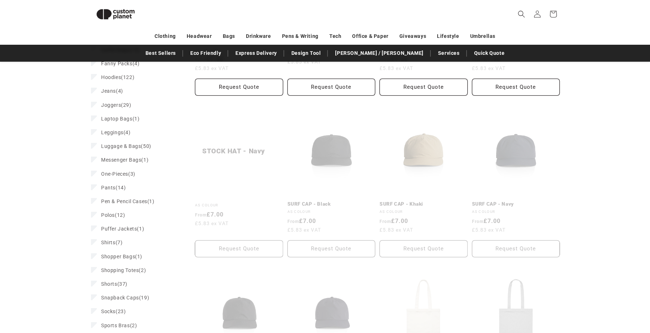
scroll to position [21, 0]
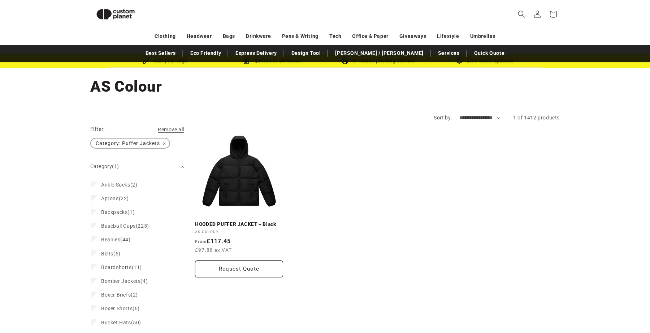
click at [164, 142] on span "Category: Puffer Jackets Remove filter" at bounding box center [130, 143] width 78 height 9
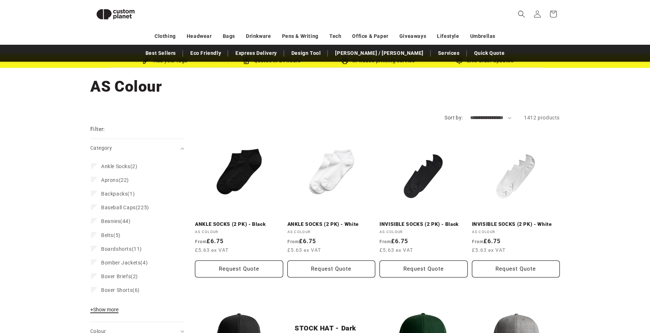
click at [103, 309] on span "+ Show more" at bounding box center [104, 310] width 28 height 6
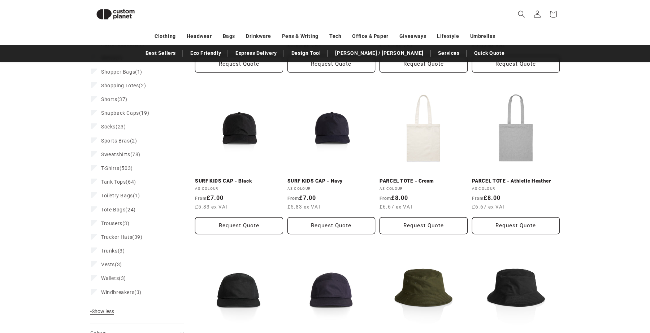
scroll to position [552, 0]
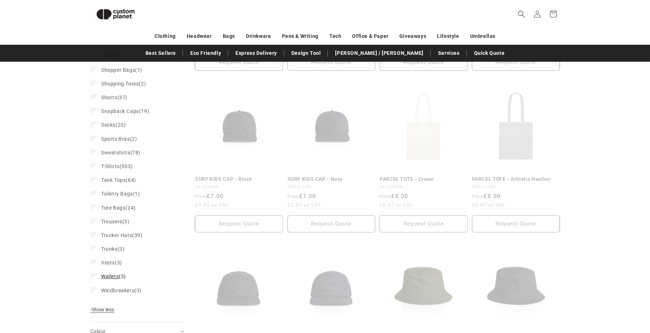
scroll to position [21, 0]
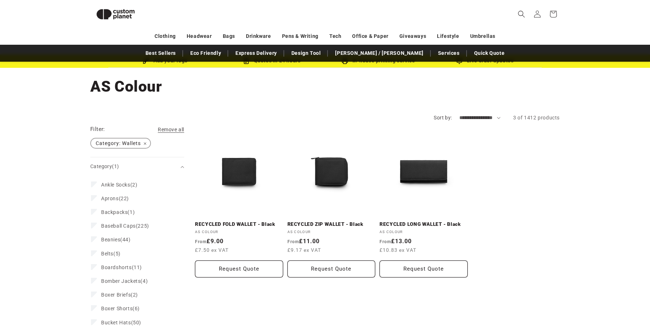
click at [144, 144] on span "Category: Wallets Remove filter" at bounding box center [120, 143] width 59 height 9
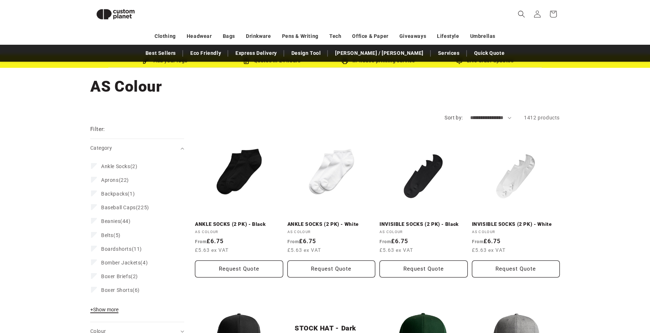
click at [100, 312] on span "+ Show more" at bounding box center [104, 310] width 28 height 6
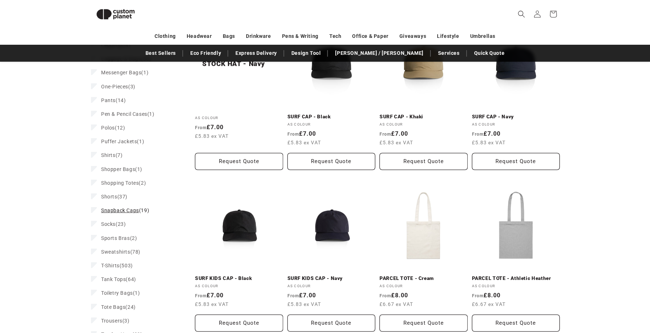
scroll to position [453, 0]
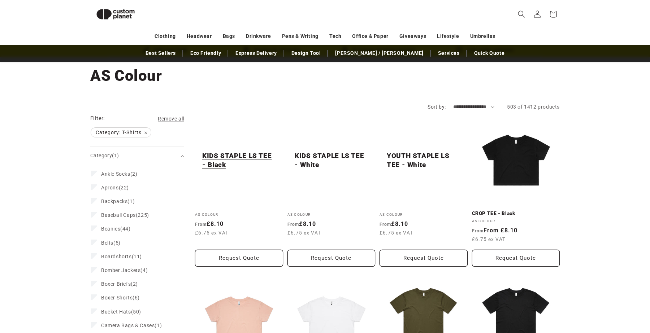
scroll to position [35, 0]
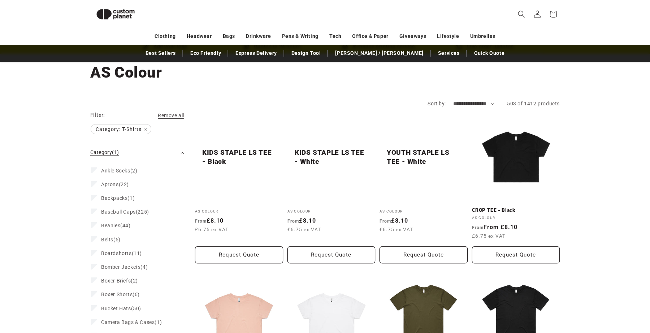
click at [135, 151] on div "Category (1)" at bounding box center [134, 153] width 88 height 8
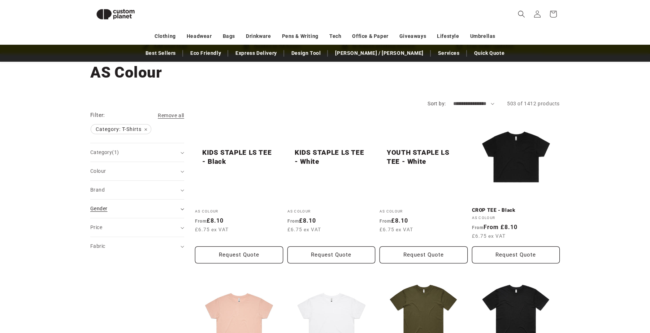
click at [133, 213] on summary "Gender (0)" at bounding box center [137, 209] width 94 height 18
click at [131, 209] on div "Gender (0)" at bounding box center [134, 209] width 88 height 8
click at [453, 106] on select "**********" at bounding box center [474, 104] width 42 height 8
select select "**********"
click at [453, 100] on select "**********" at bounding box center [474, 104] width 42 height 8
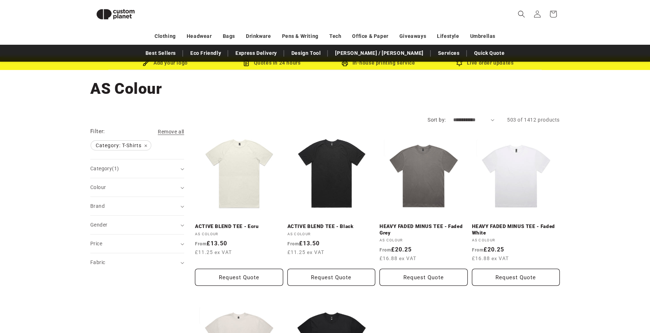
scroll to position [17, 0]
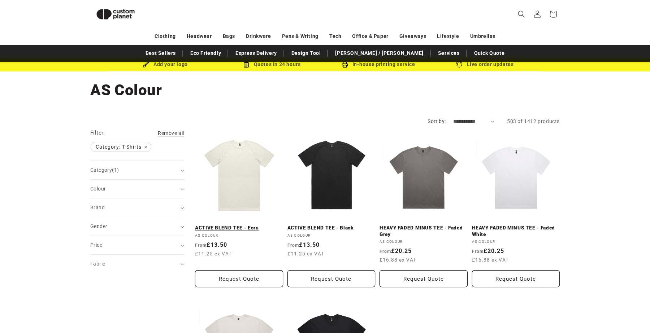
click at [250, 225] on link "ACTIVE BLEND TEE - Ecru" at bounding box center [239, 228] width 88 height 7
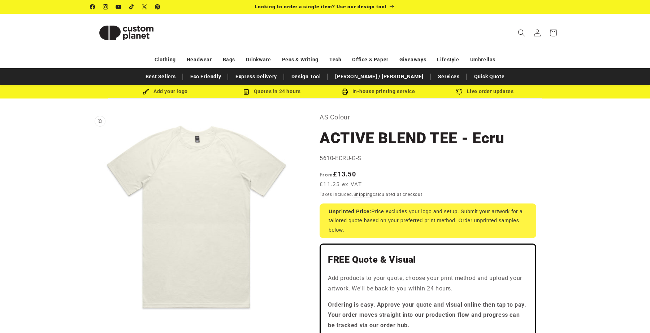
click at [90, 323] on button "Open media 1 in modal" at bounding box center [90, 323] width 0 height 0
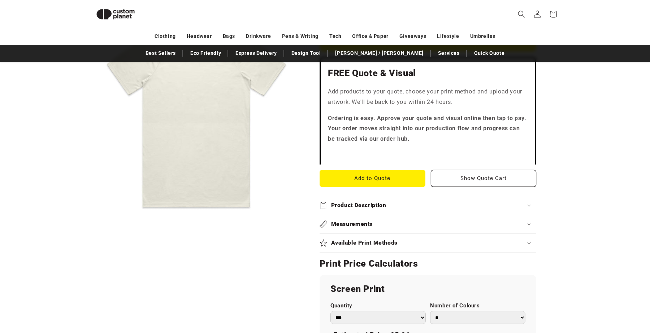
scroll to position [181, 0]
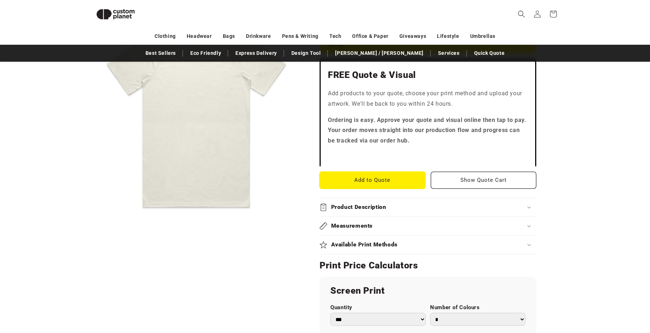
click at [342, 181] on button "Add to Quote" at bounding box center [373, 180] width 106 height 17
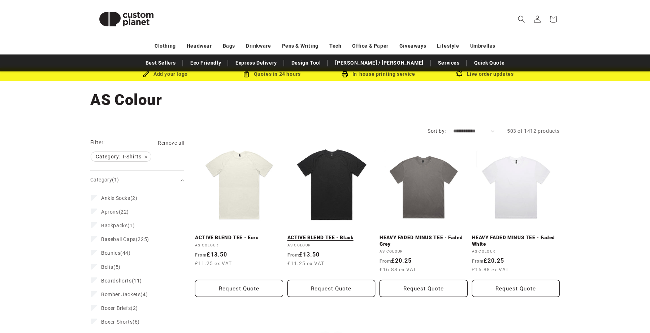
click at [317, 235] on link "ACTIVE BLEND TEE - Black" at bounding box center [332, 238] width 88 height 7
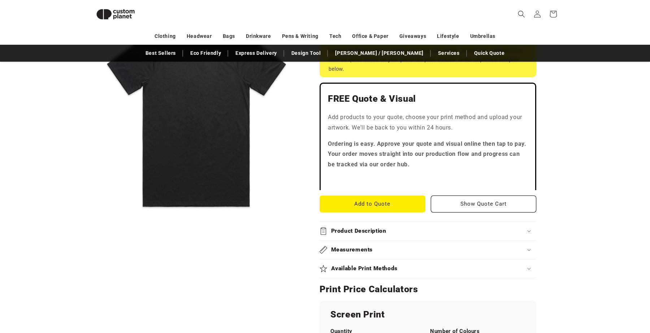
scroll to position [161, 0]
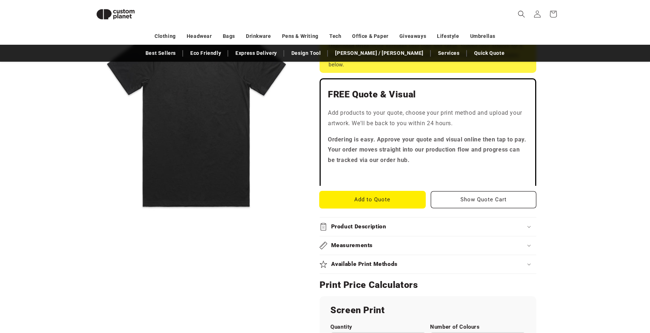
click at [352, 198] on button "Add to Quote" at bounding box center [373, 199] width 106 height 17
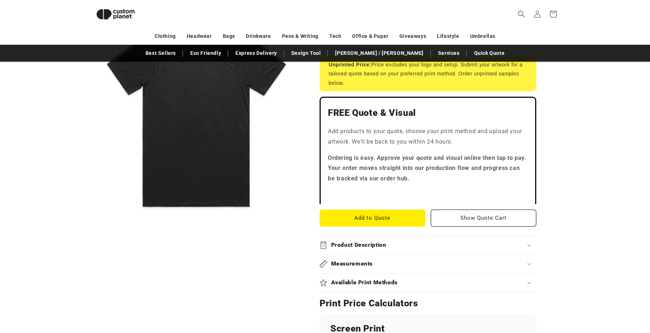
scroll to position [0, 0]
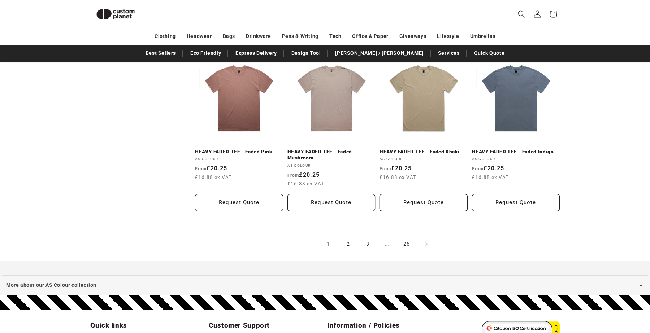
scroll to position [794, 0]
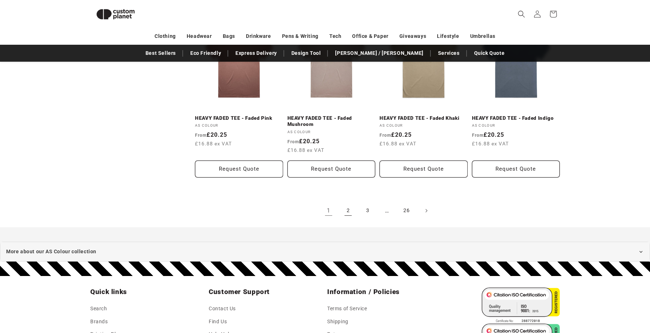
click at [347, 213] on link "2" at bounding box center [348, 211] width 16 height 16
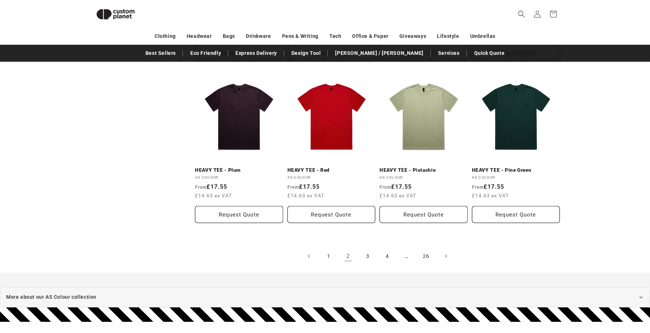
scroll to position [758, 0]
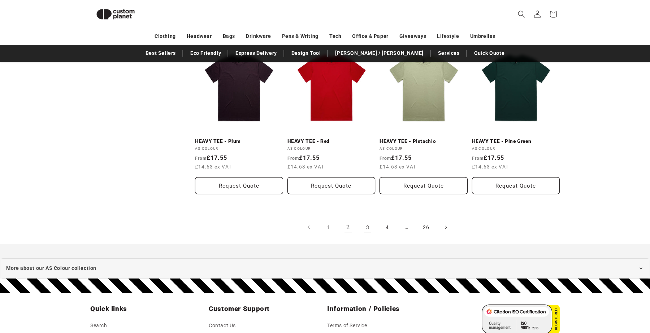
click at [369, 230] on link "3" at bounding box center [368, 228] width 16 height 16
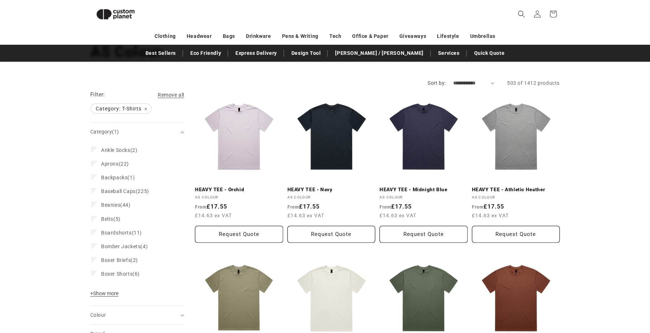
scroll to position [55, 0]
click at [340, 187] on link "HEAVY TEE - Navy" at bounding box center [332, 190] width 88 height 7
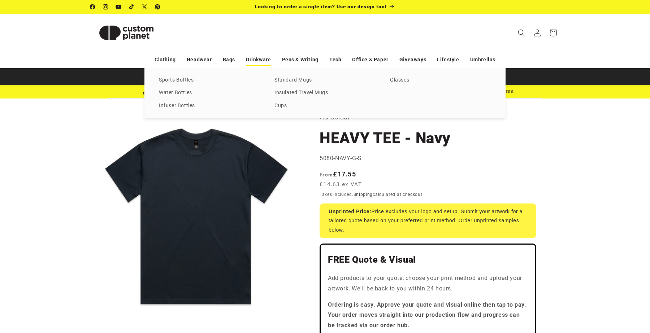
click at [256, 60] on link "Drinkware" at bounding box center [258, 59] width 25 height 13
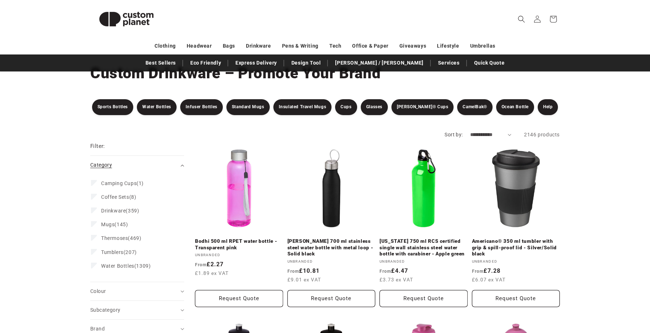
scroll to position [54, 0]
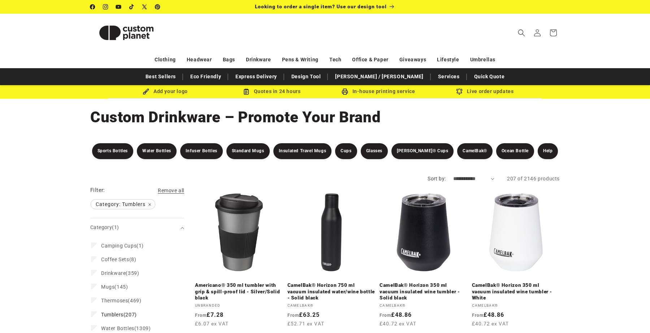
click at [462, 181] on select "**********" at bounding box center [474, 179] width 42 height 8
select select "**********"
click at [453, 175] on select "**********" at bounding box center [474, 179] width 42 height 8
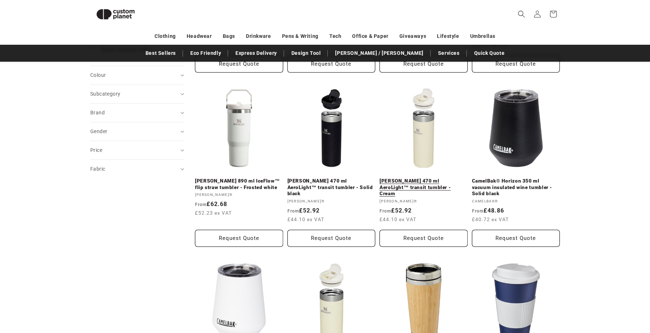
scroll to position [270, 0]
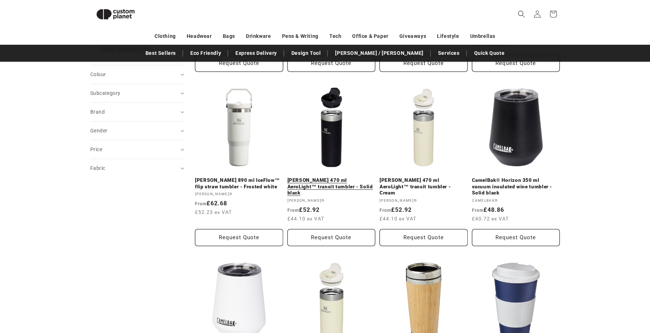
click at [339, 177] on link "Stanley 470 ml AeroLight™ transit tumbler - Solid black" at bounding box center [332, 186] width 88 height 19
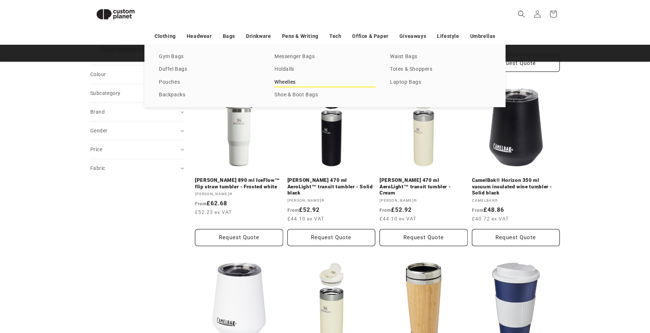
click at [285, 82] on link "Wheelies" at bounding box center [325, 83] width 101 height 10
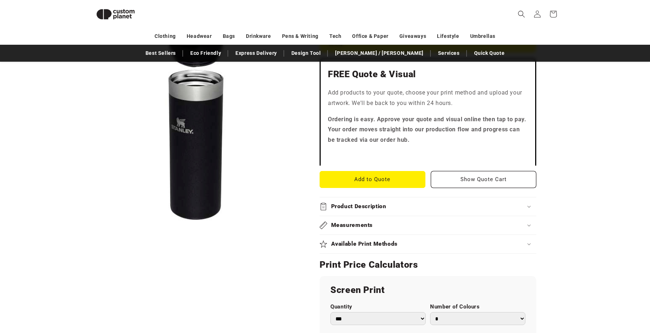
scroll to position [216, 0]
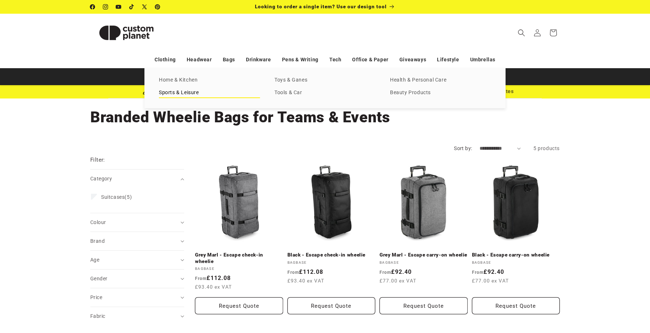
click at [191, 90] on link "Sports & Leisure" at bounding box center [209, 93] width 101 height 10
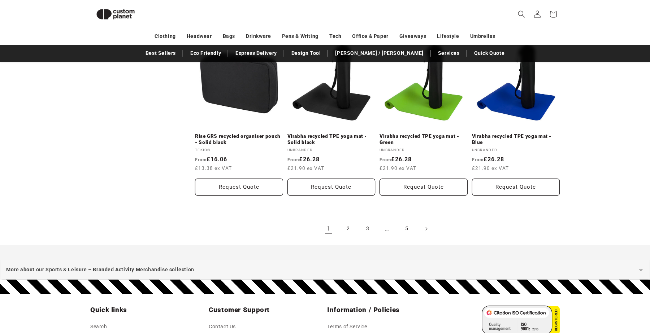
scroll to position [795, 0]
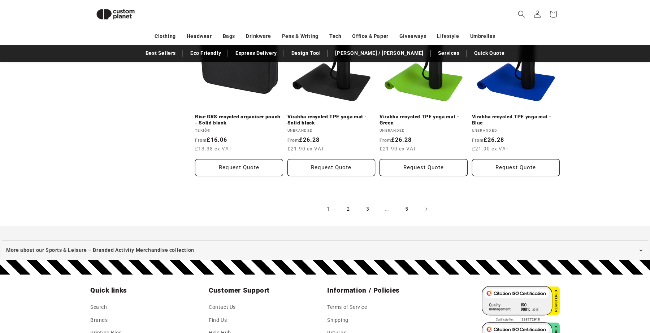
click at [350, 202] on link "2" at bounding box center [348, 210] width 16 height 16
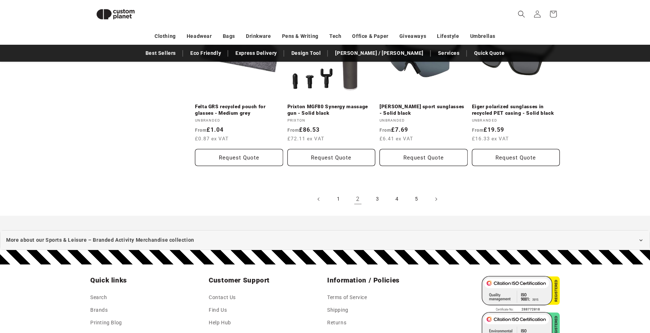
scroll to position [853, 0]
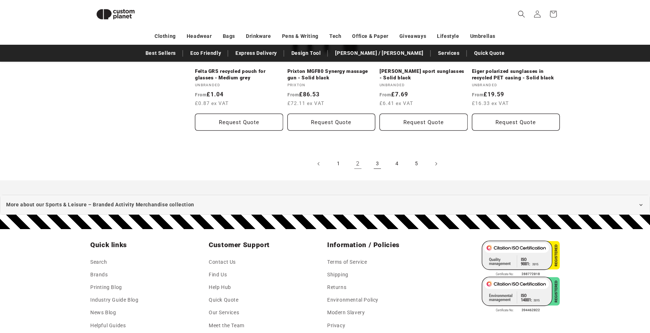
click at [376, 159] on link "3" at bounding box center [377, 164] width 16 height 16
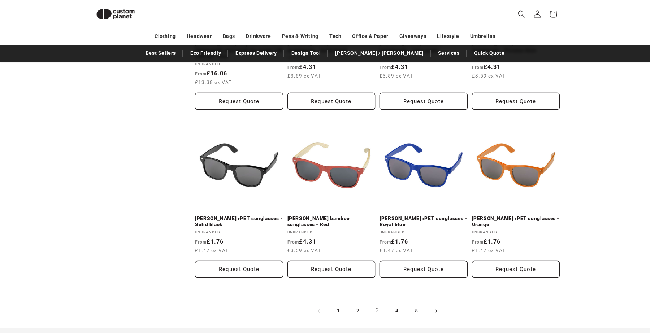
scroll to position [713, 0]
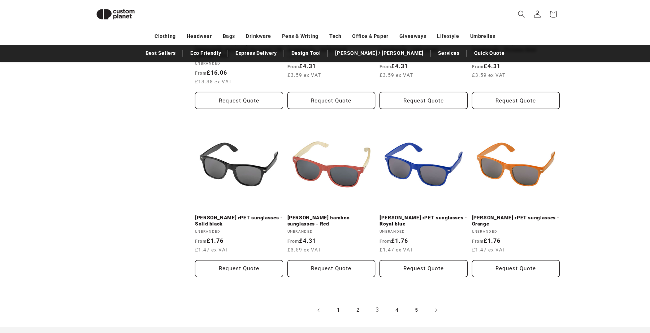
click at [397, 312] on link "4" at bounding box center [397, 311] width 16 height 16
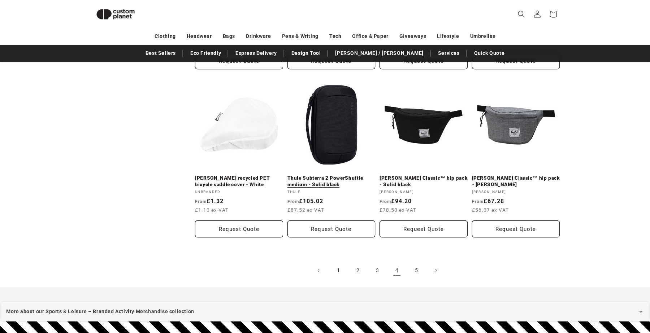
scroll to position [749, 0]
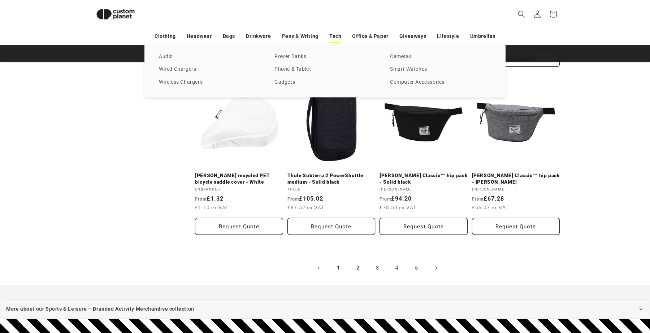
click at [333, 35] on link "Tech" at bounding box center [335, 36] width 12 height 13
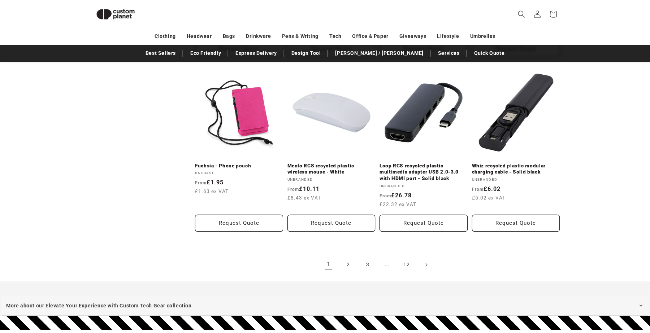
scroll to position [1468, 0]
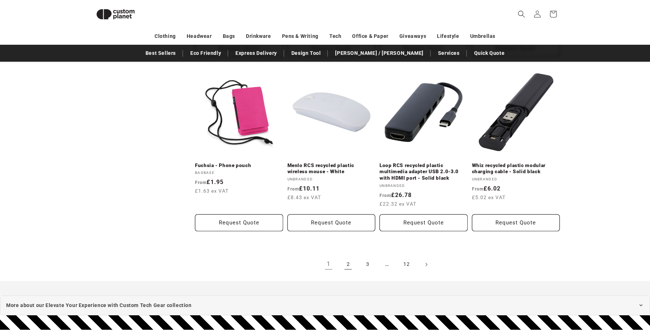
click at [349, 257] on link "2" at bounding box center [348, 265] width 16 height 16
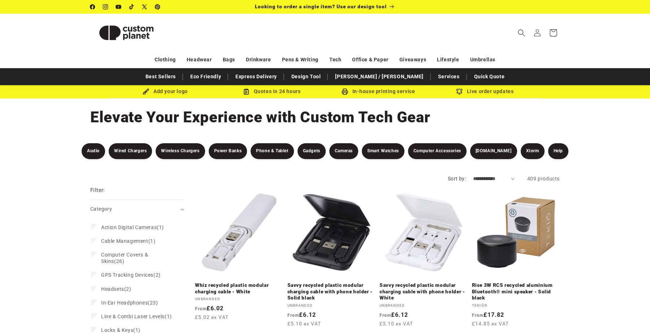
click at [551, 36] on icon at bounding box center [553, 32] width 7 height 7
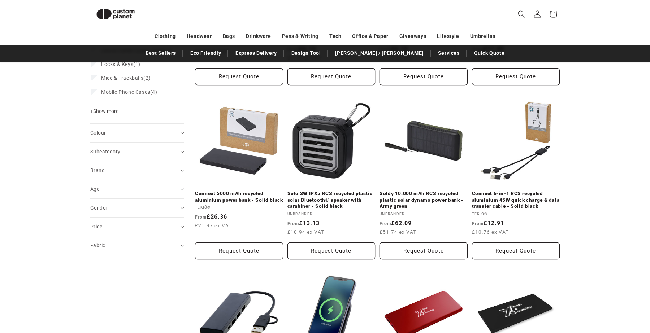
scroll to position [256, 0]
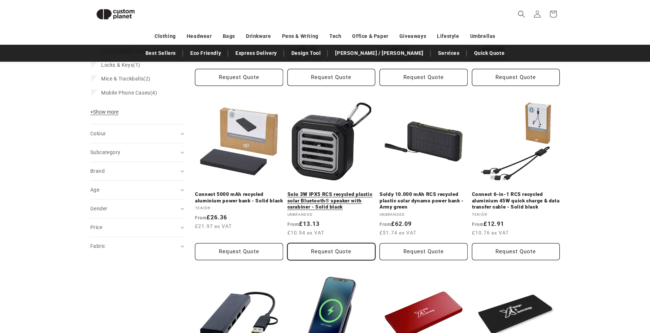
click at [306, 255] on button "Request Quote" at bounding box center [332, 251] width 88 height 17
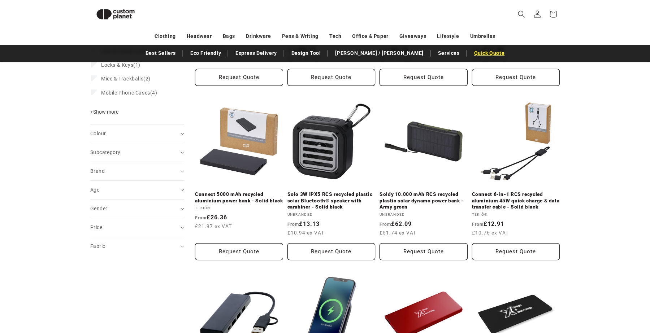
click at [471, 53] on link "Quick Quote" at bounding box center [490, 53] width 38 height 13
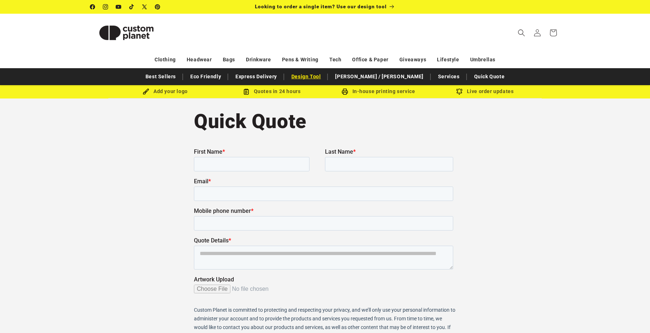
click at [324, 79] on link "Design Tool" at bounding box center [306, 76] width 37 height 13
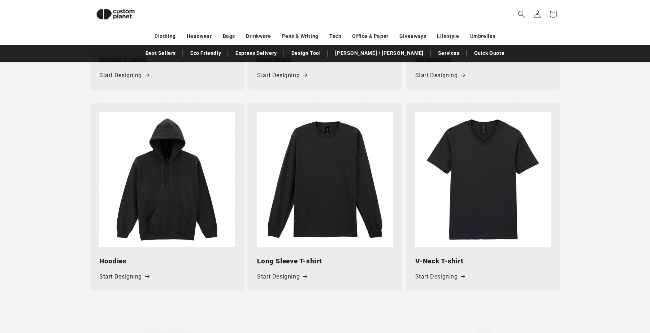
scroll to position [501, 0]
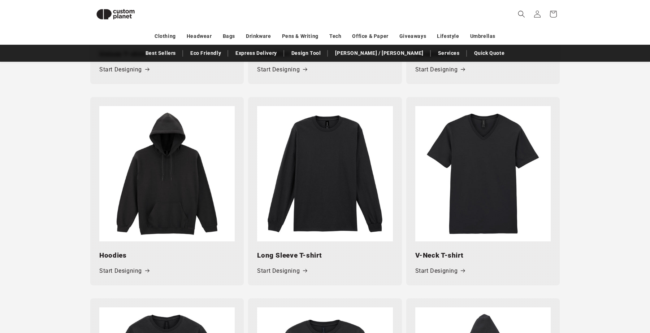
click at [199, 186] on img at bounding box center [166, 173] width 135 height 135
click at [131, 275] on link "Start Designing" at bounding box center [124, 271] width 50 height 10
